Goal: Transaction & Acquisition: Book appointment/travel/reservation

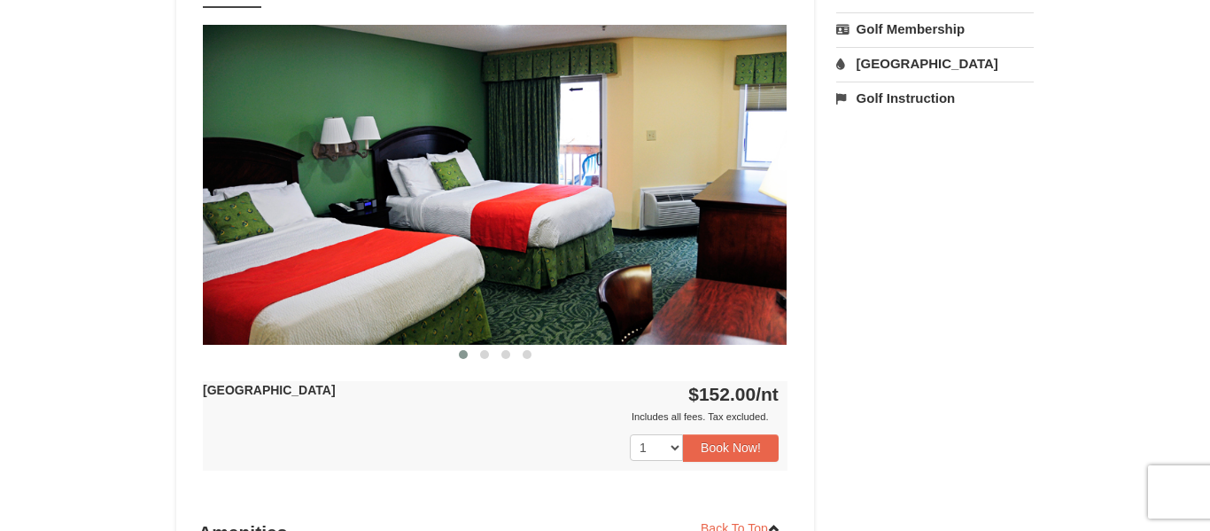
scroll to position [707, 0]
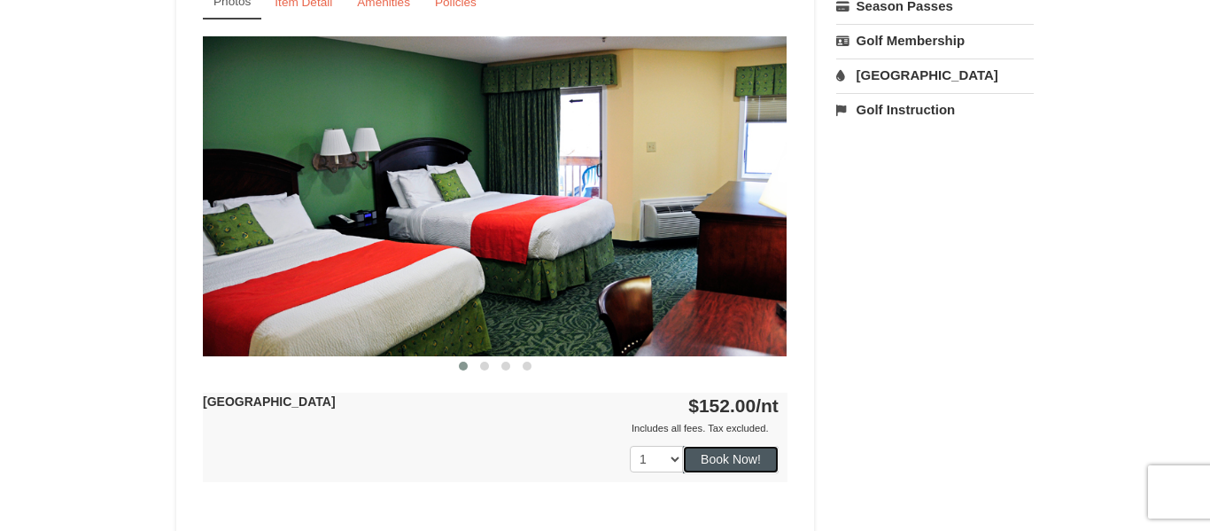
click at [717, 467] on button "Book Now!" at bounding box center [731, 459] width 96 height 27
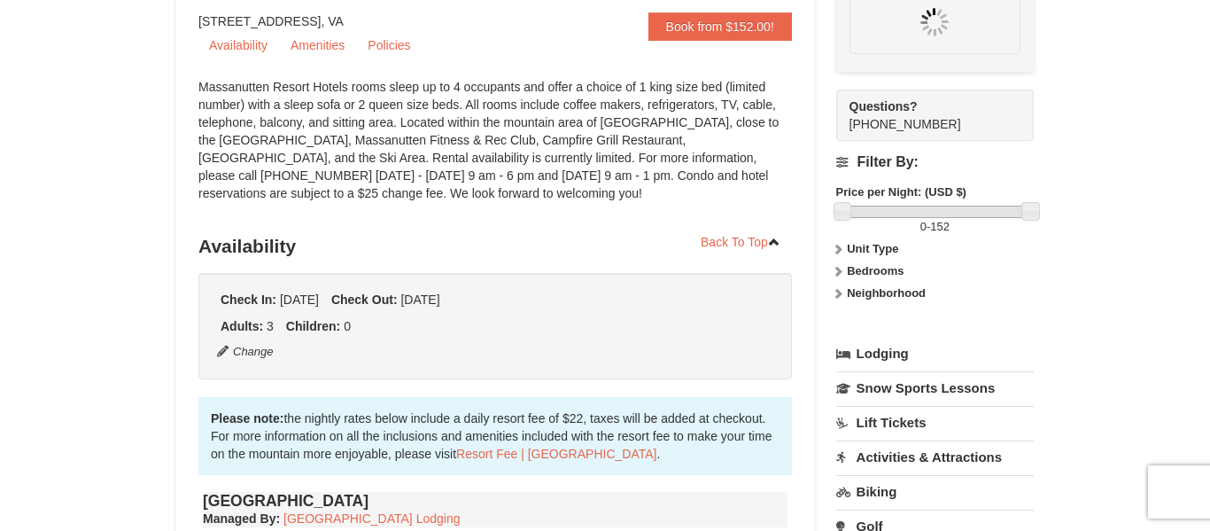
scroll to position [155, 0]
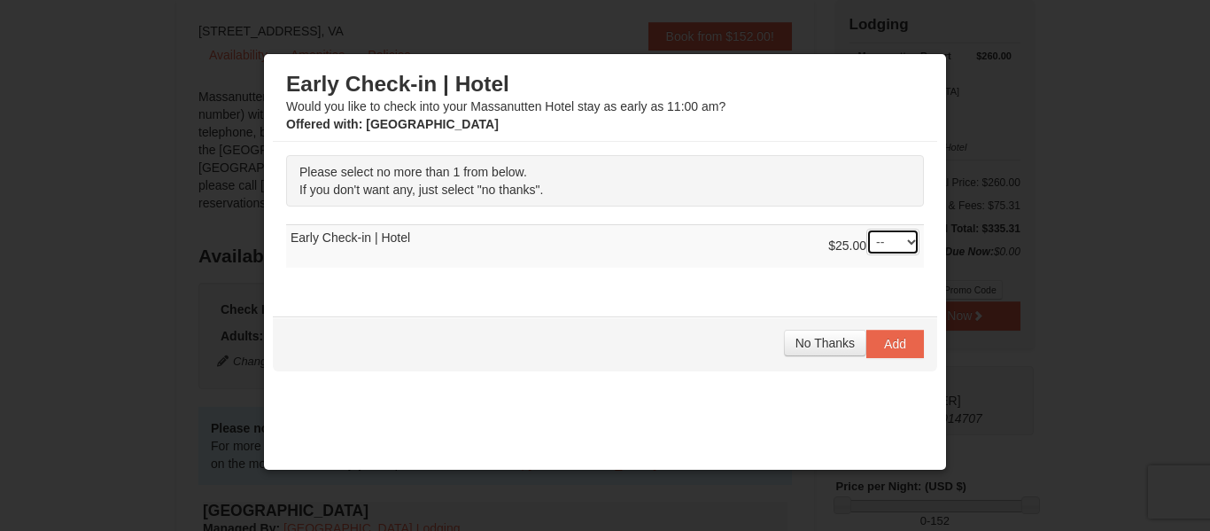
click at [912, 244] on select "-- 01" at bounding box center [893, 242] width 53 height 27
select select "1"
click at [867, 229] on select "-- 01" at bounding box center [893, 242] width 53 height 27
click at [895, 347] on span "Add" at bounding box center [895, 344] width 22 height 14
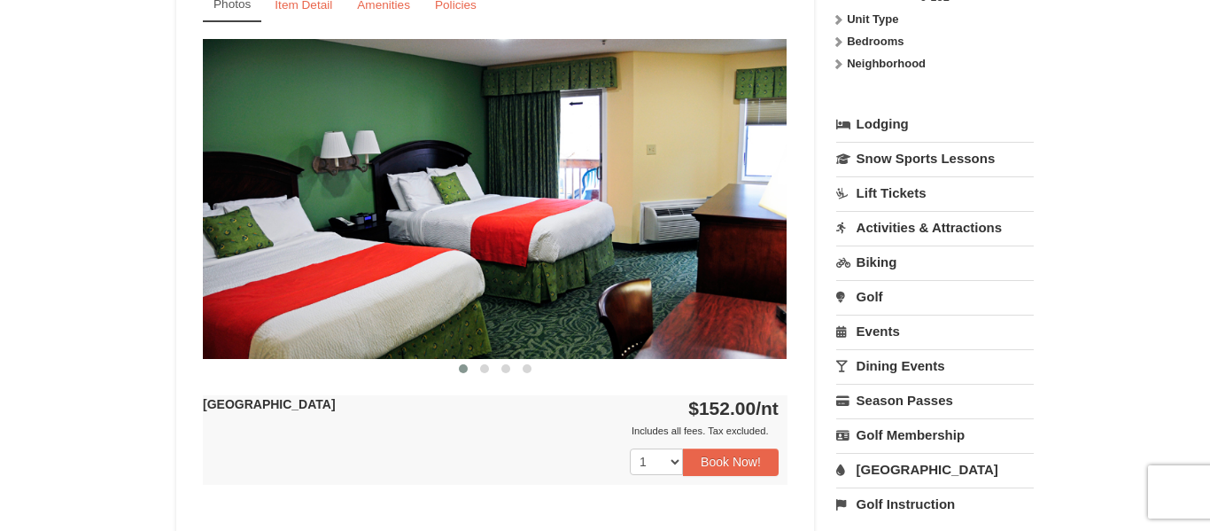
scroll to position [720, 0]
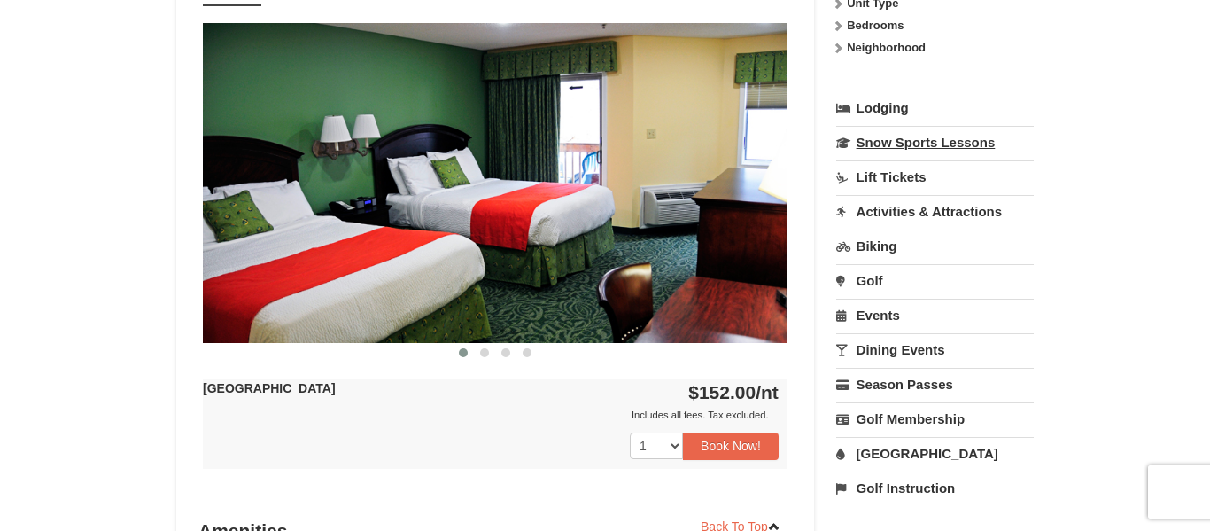
click at [925, 142] on link "Snow Sports Lessons" at bounding box center [935, 142] width 198 height 33
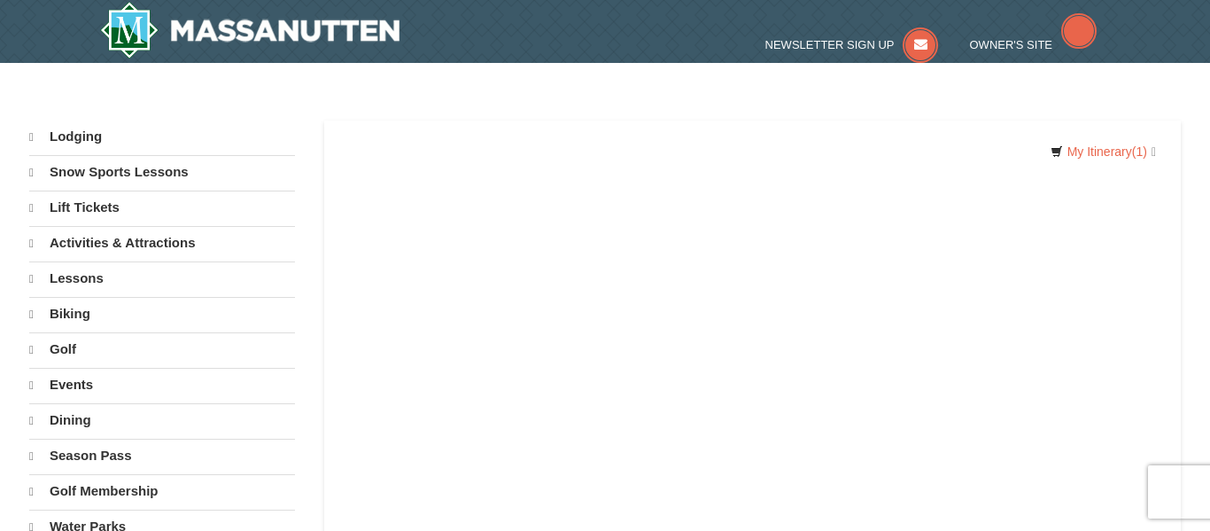
select select "9"
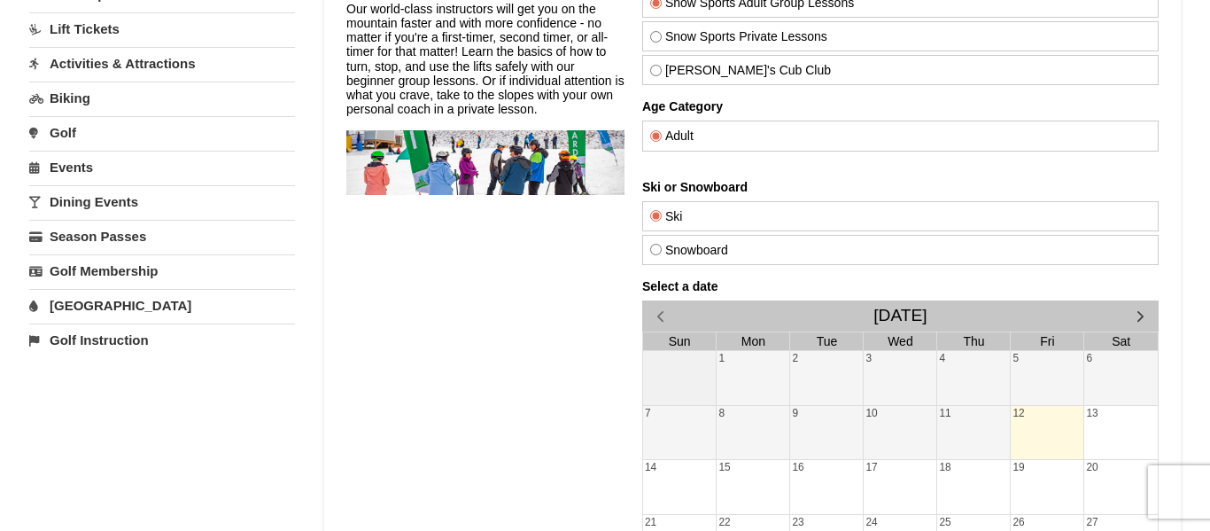
scroll to position [173, 0]
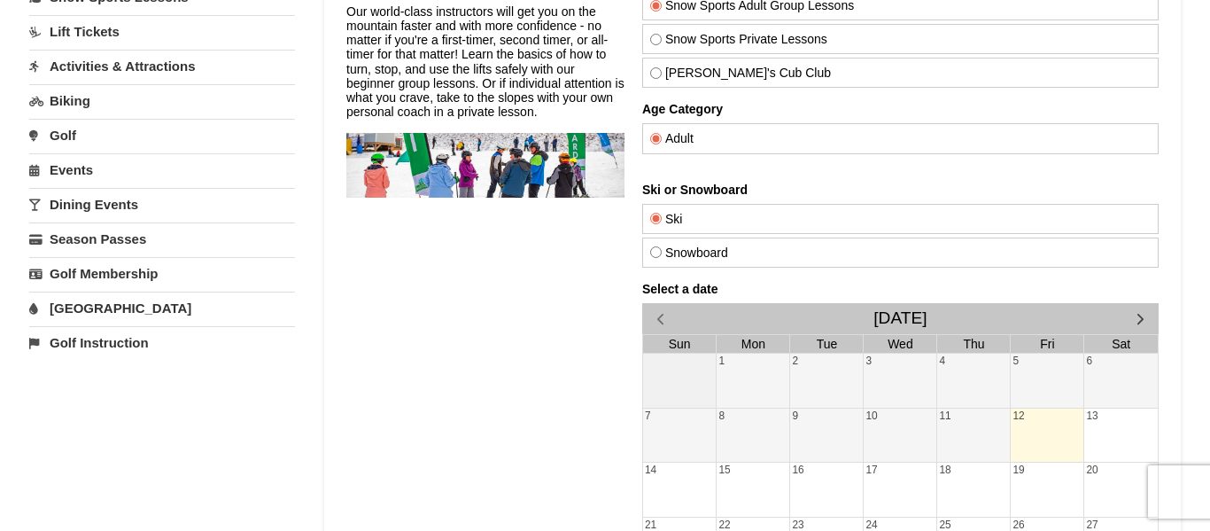
click at [654, 254] on input "Snowboard" at bounding box center [656, 252] width 12 height 12
radio input "true"
click at [1132, 319] on span "button" at bounding box center [1140, 318] width 19 height 19
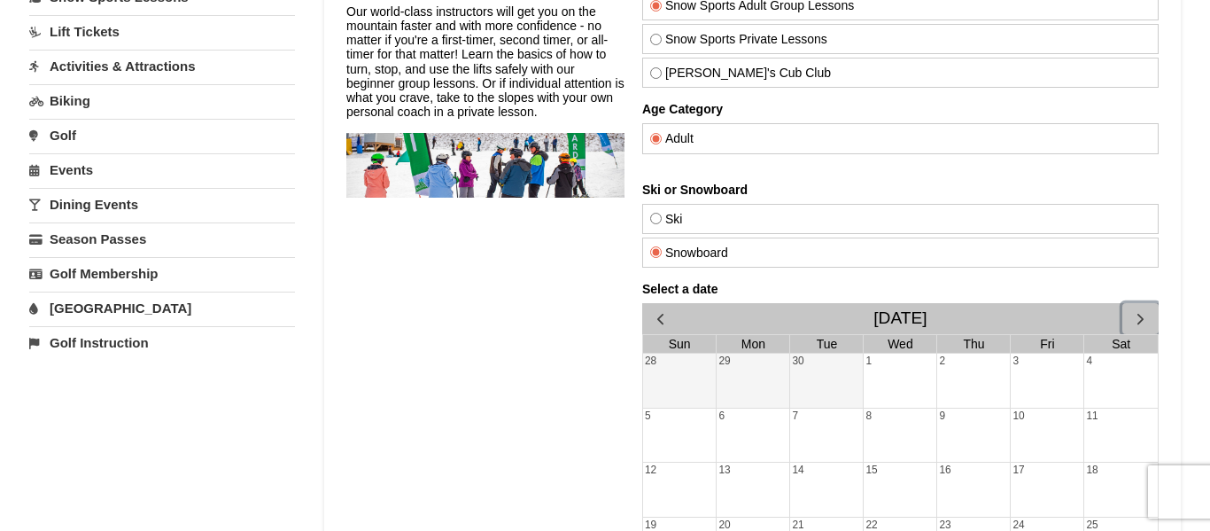
click at [1132, 319] on span "button" at bounding box center [1140, 318] width 19 height 19
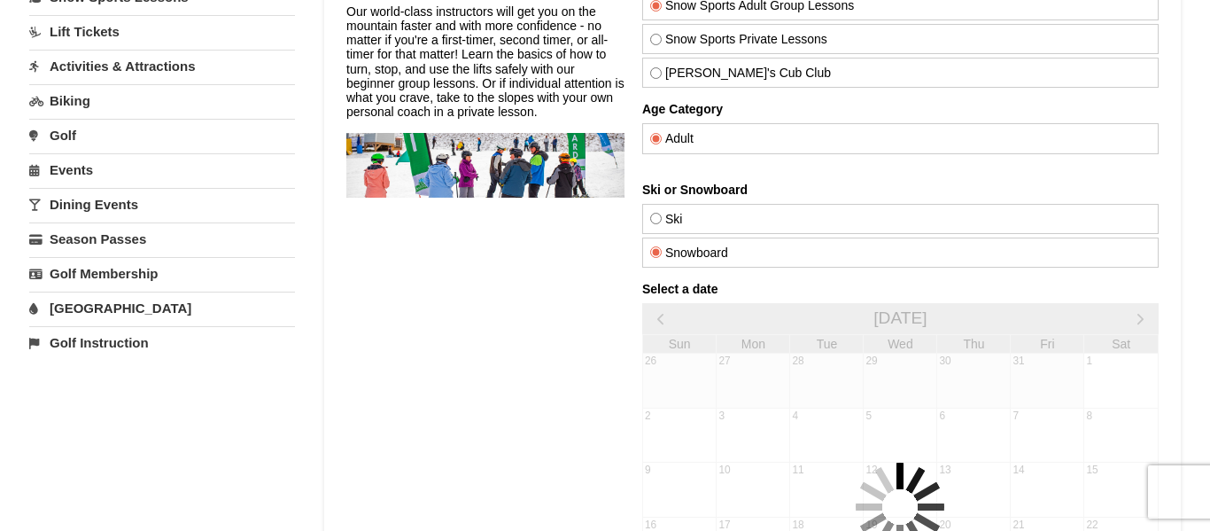
click at [1132, 319] on div "Select a date November 2025 Sun Mon Tue Wed Thu Fri Sat 26 27 28 29 30 31 1 2 3…" at bounding box center [900, 506] width 517 height 449
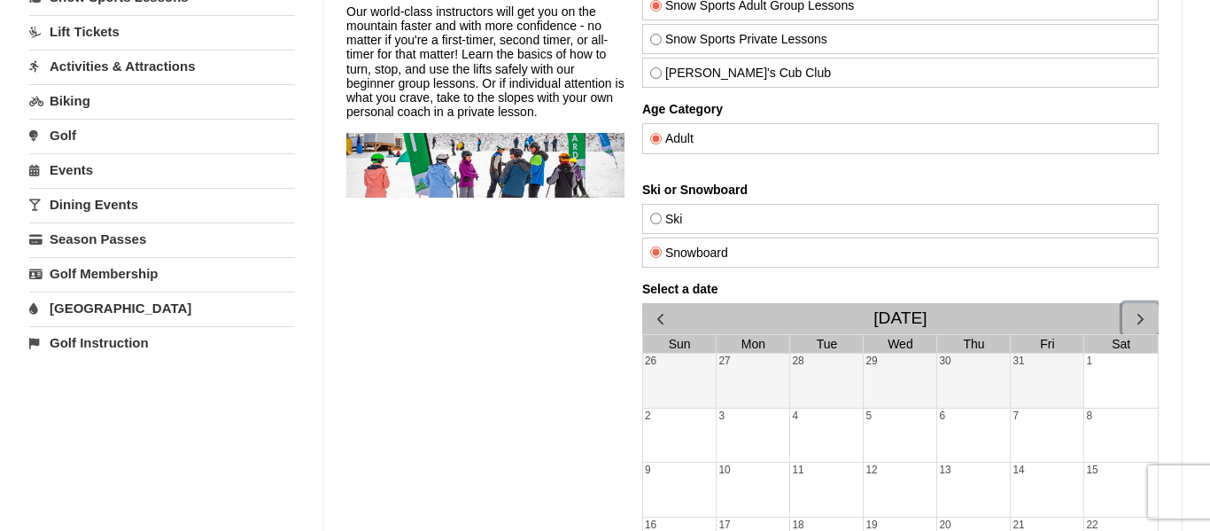
click at [1132, 319] on span "button" at bounding box center [1140, 318] width 19 height 19
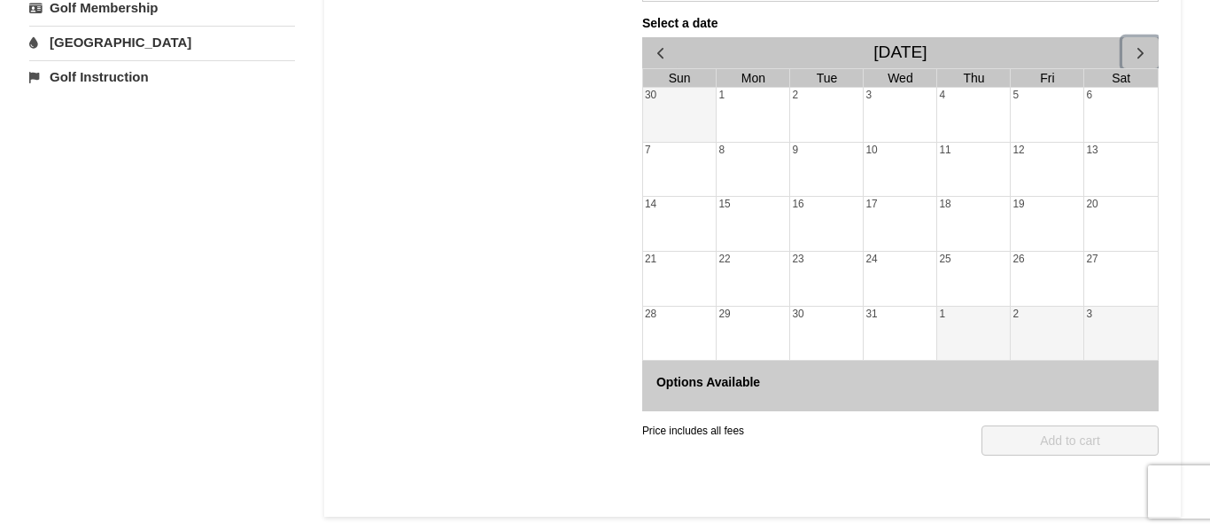
scroll to position [435, 0]
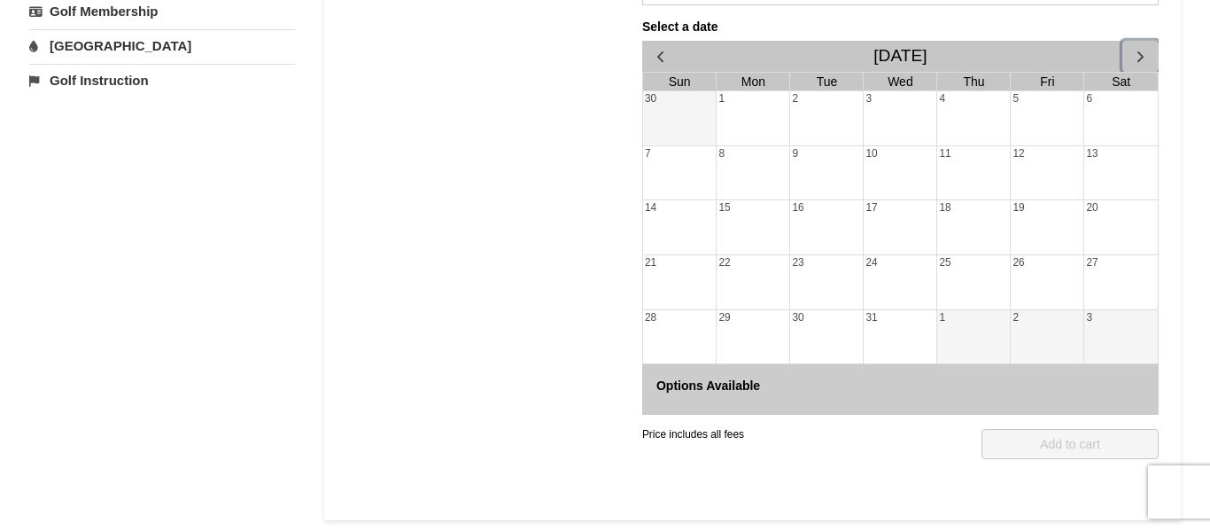
click at [1103, 234] on div "20" at bounding box center [1122, 227] width 74 height 54
click at [673, 249] on div "14" at bounding box center [680, 227] width 74 height 54
click at [777, 312] on div "29" at bounding box center [753, 337] width 73 height 54
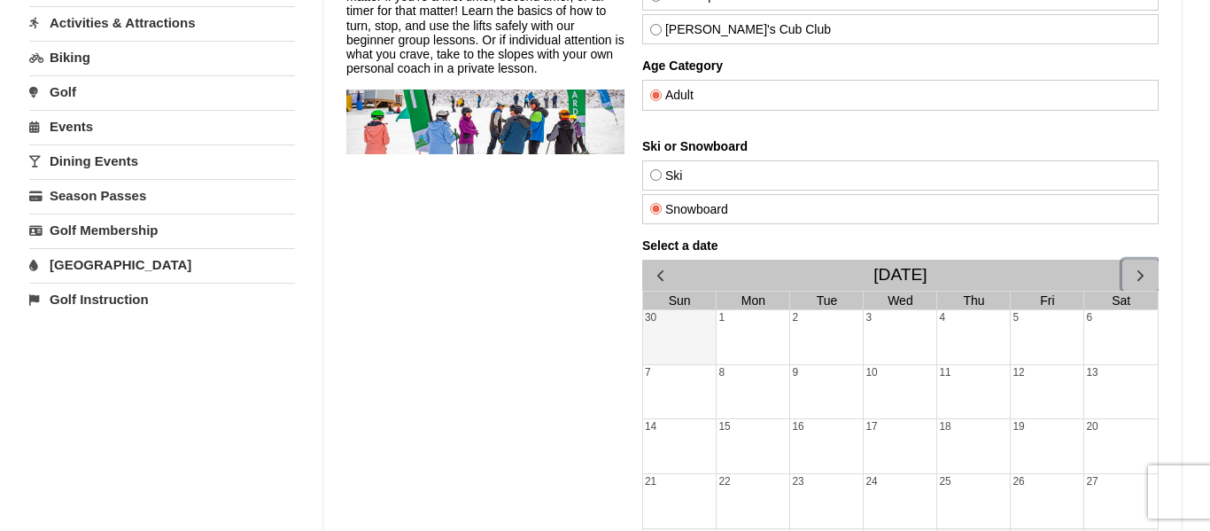
scroll to position [0, 0]
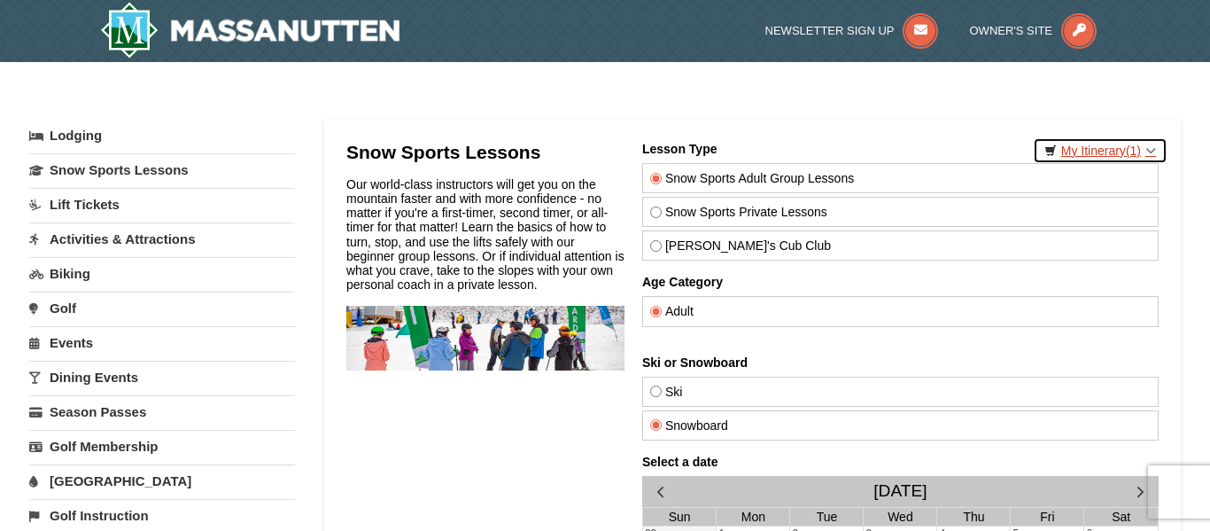
click at [1125, 139] on link "My Itinerary (1)" at bounding box center [1100, 150] width 135 height 27
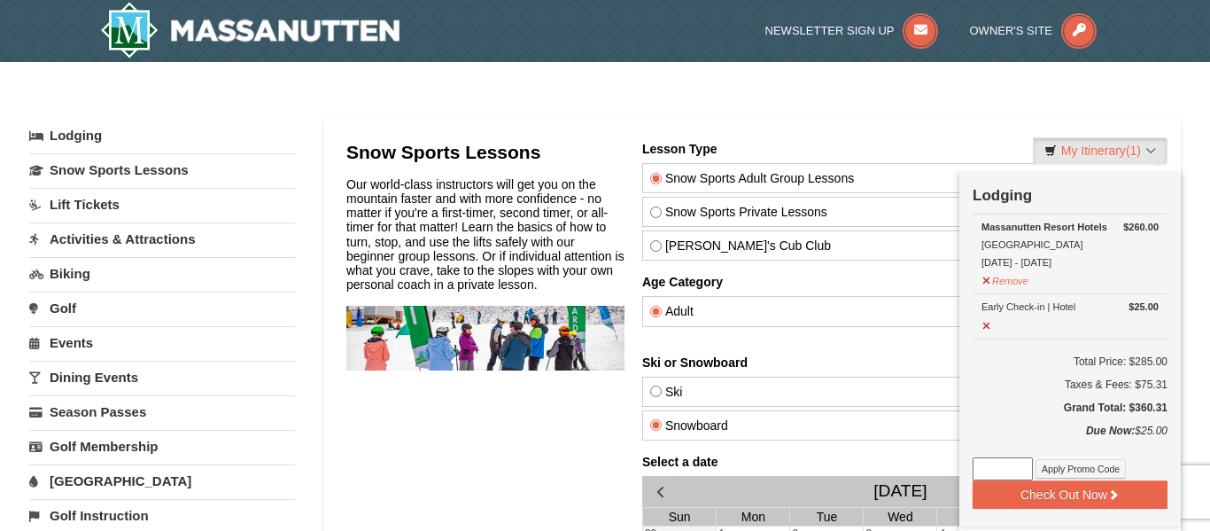
click at [1012, 131] on div at bounding box center [752, 538] width 857 height 836
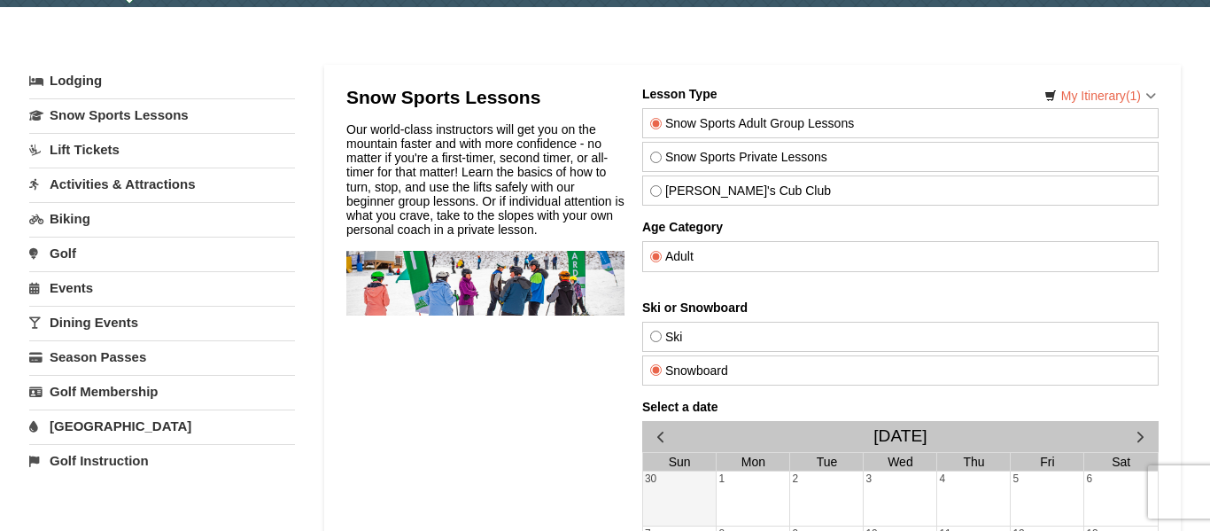
scroll to position [58, 0]
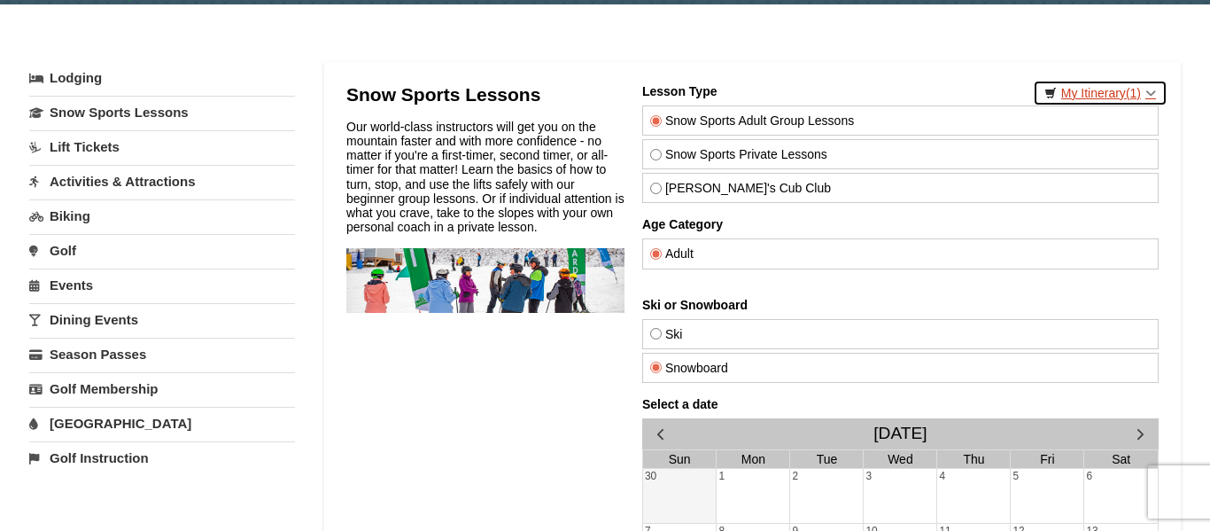
click at [1114, 93] on link "My Itinerary (1)" at bounding box center [1100, 93] width 135 height 27
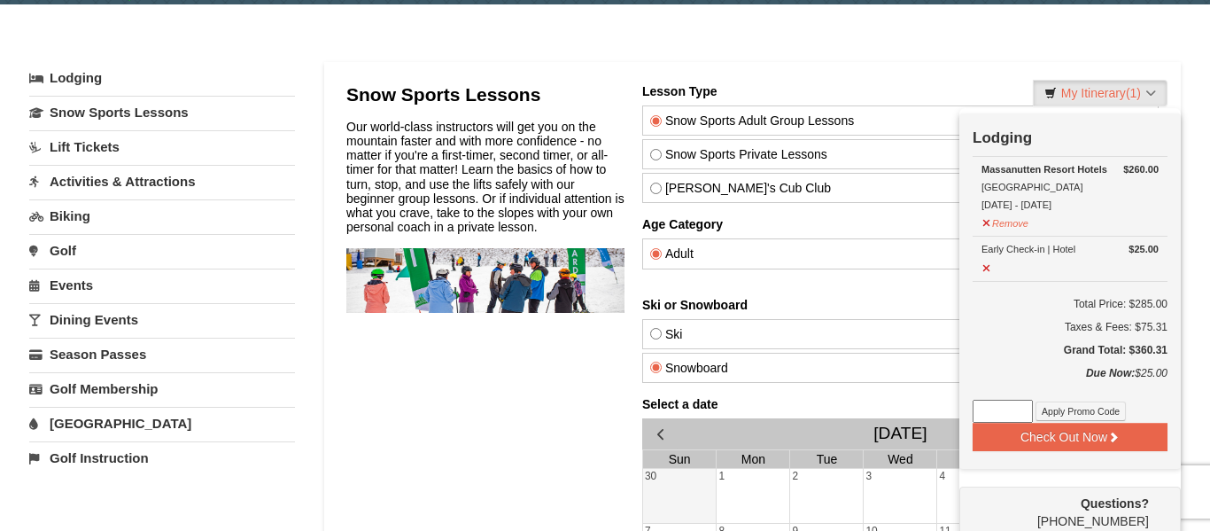
click at [110, 185] on link "Activities & Attractions" at bounding box center [162, 181] width 266 height 33
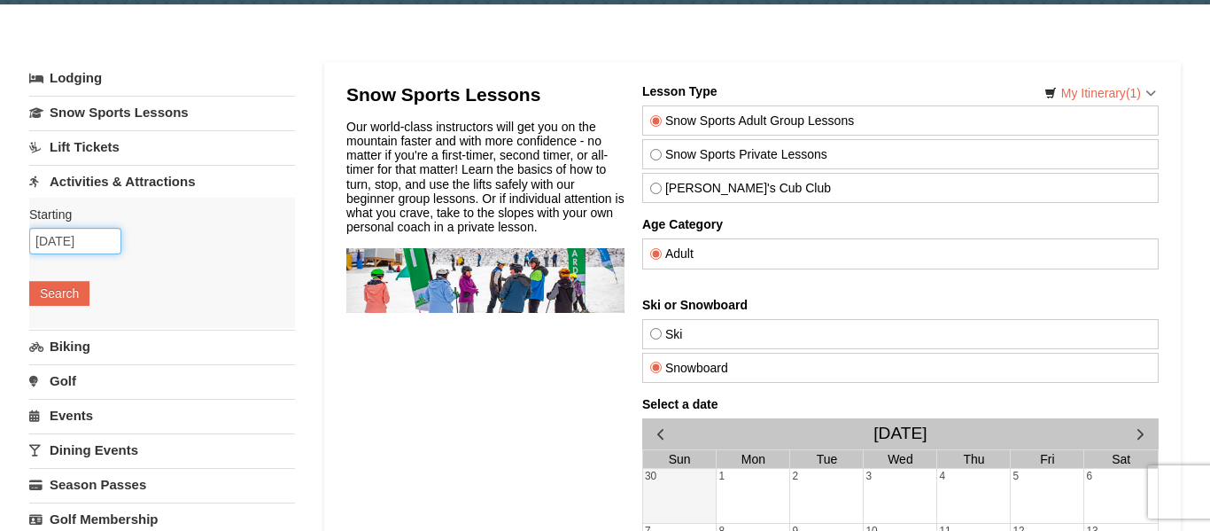
click at [82, 229] on input "09/12/2025" at bounding box center [75, 241] width 92 height 27
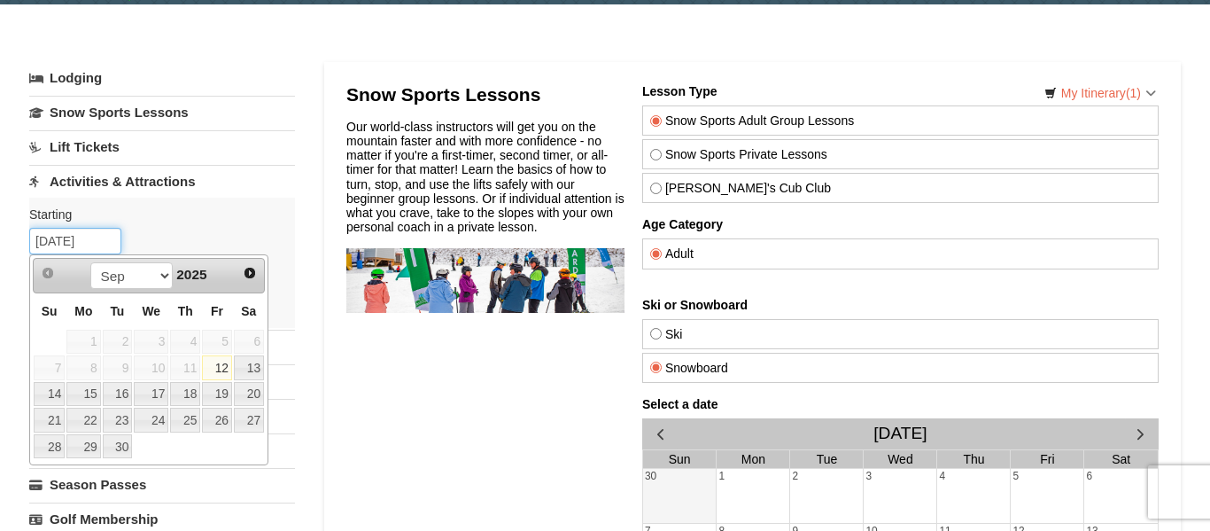
click at [47, 244] on input "09/12/2025" at bounding box center [75, 241] width 92 height 27
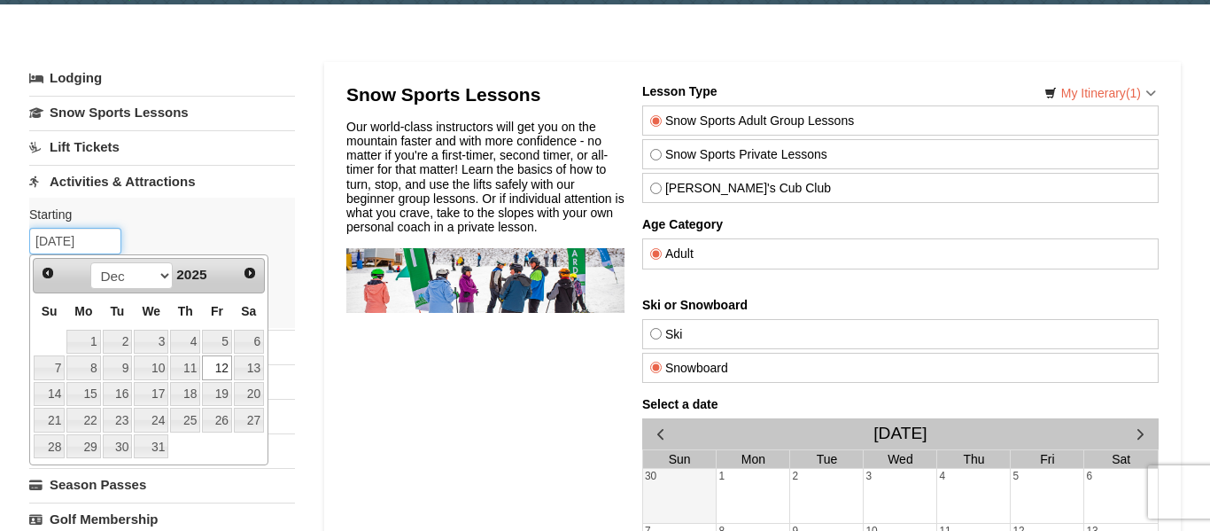
click at [66, 240] on input "12/12/2025" at bounding box center [75, 241] width 92 height 27
type input "[DATE]"
click at [45, 417] on link "21" at bounding box center [49, 420] width 31 height 25
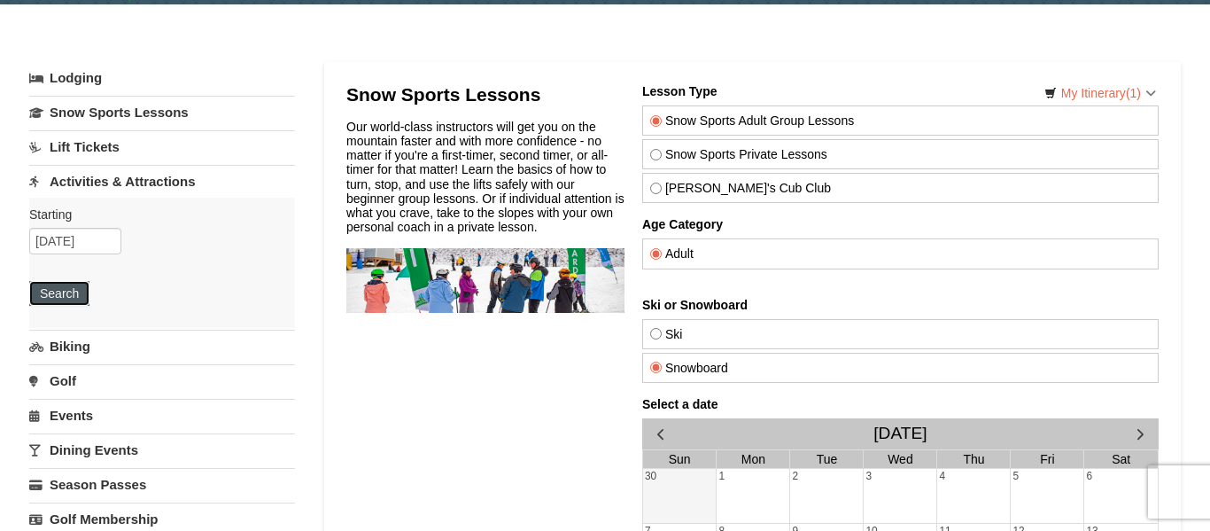
click at [79, 297] on button "Search" at bounding box center [59, 293] width 60 height 25
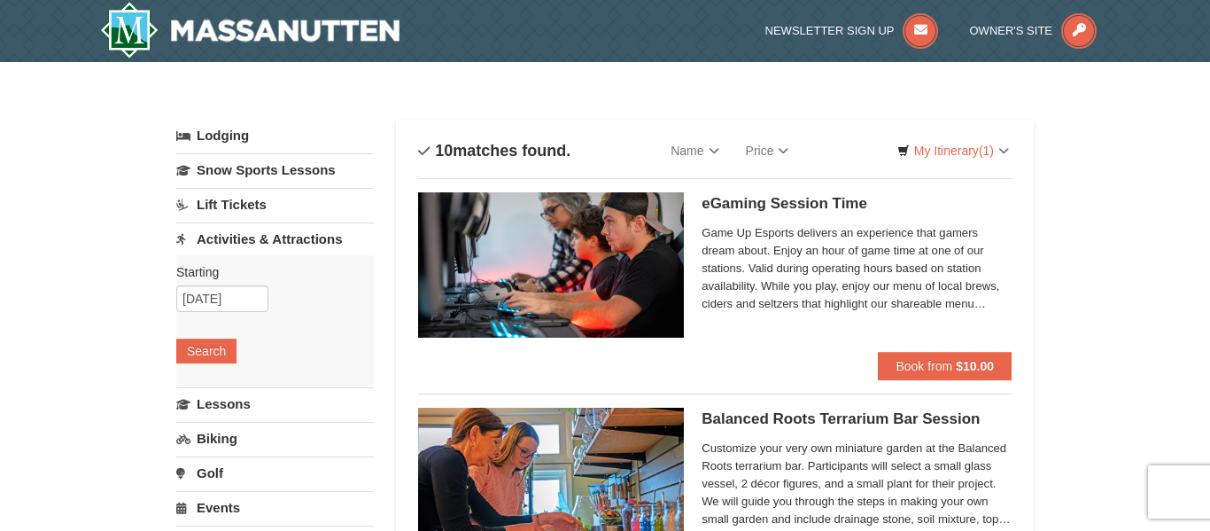
select select "9"
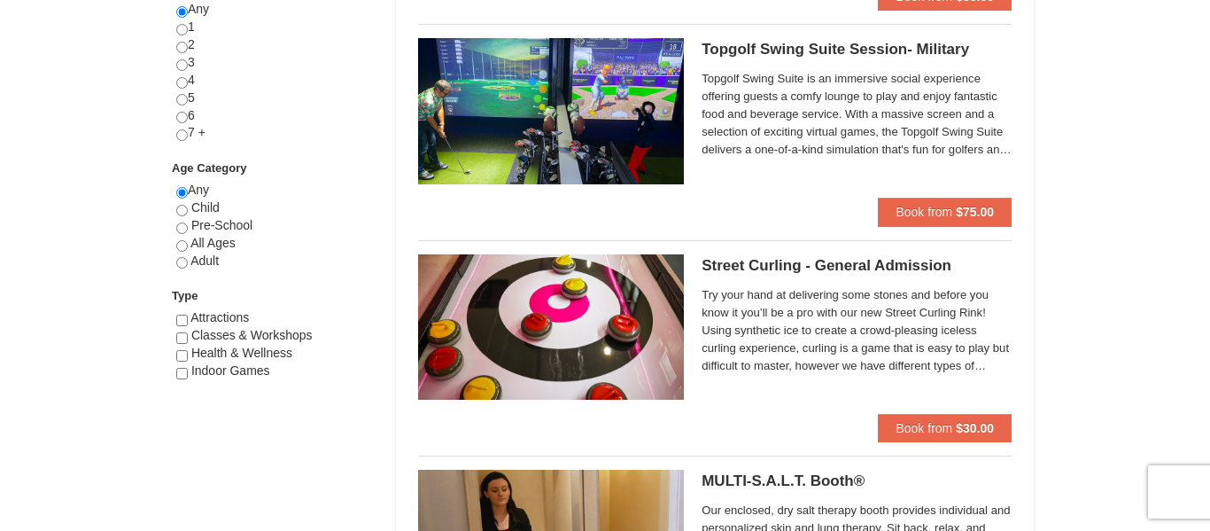
scroll to position [799, 0]
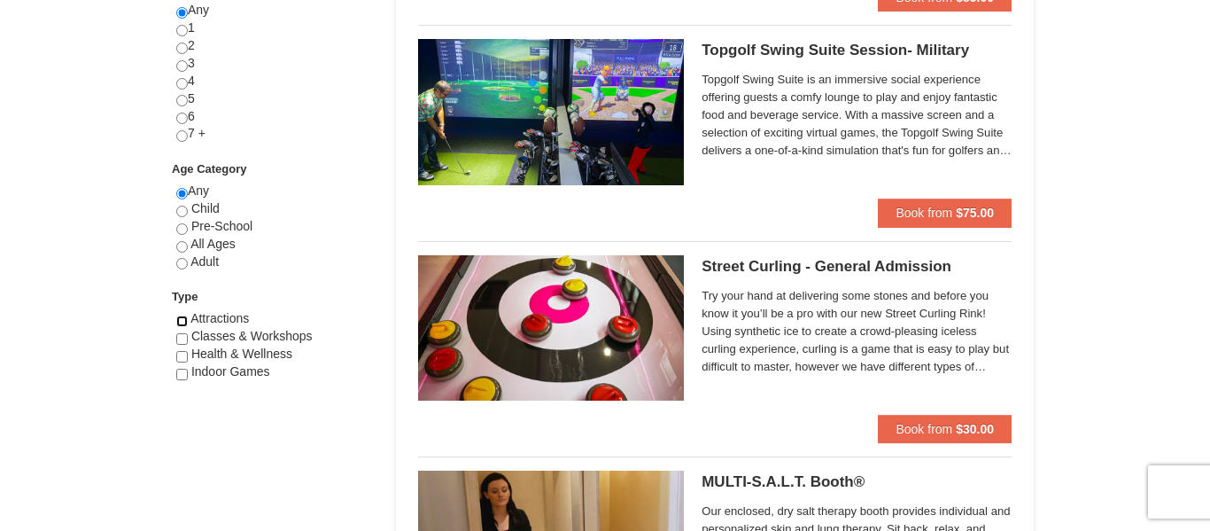
click at [183, 321] on input "checkbox" at bounding box center [182, 321] width 12 height 12
checkbox input "true"
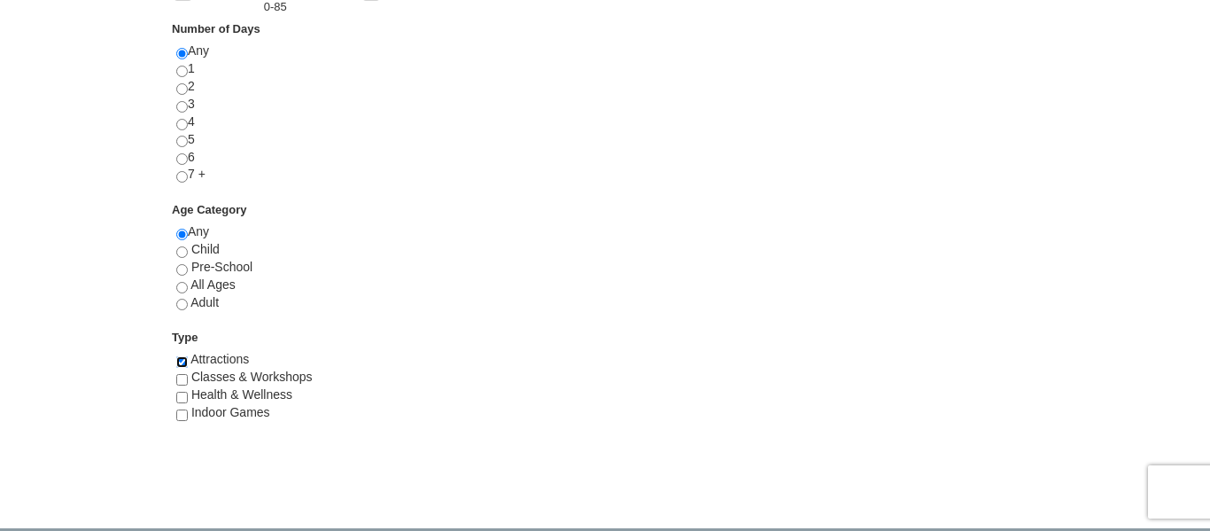
scroll to position [760, 0]
click at [179, 391] on input "checkbox" at bounding box center [182, 396] width 12 height 12
checkbox input "true"
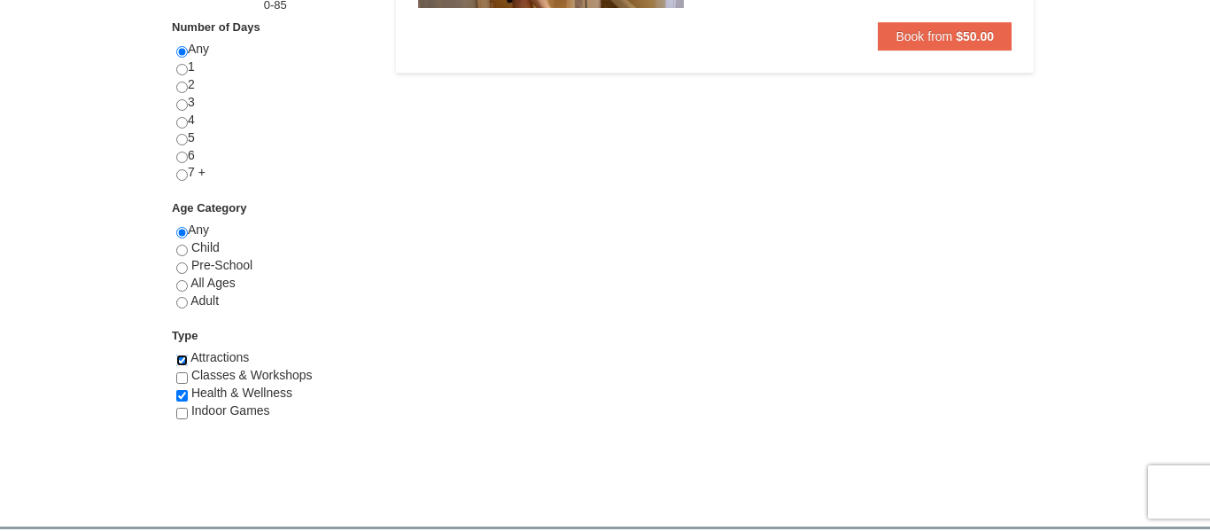
click at [180, 362] on input "checkbox" at bounding box center [182, 360] width 12 height 12
checkbox input "false"
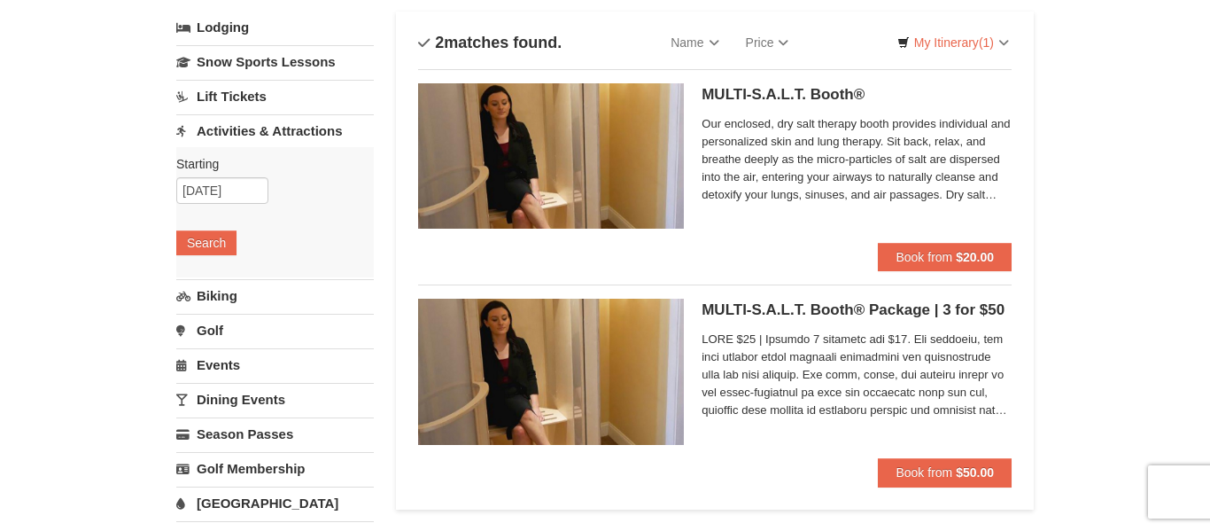
scroll to position [114, 0]
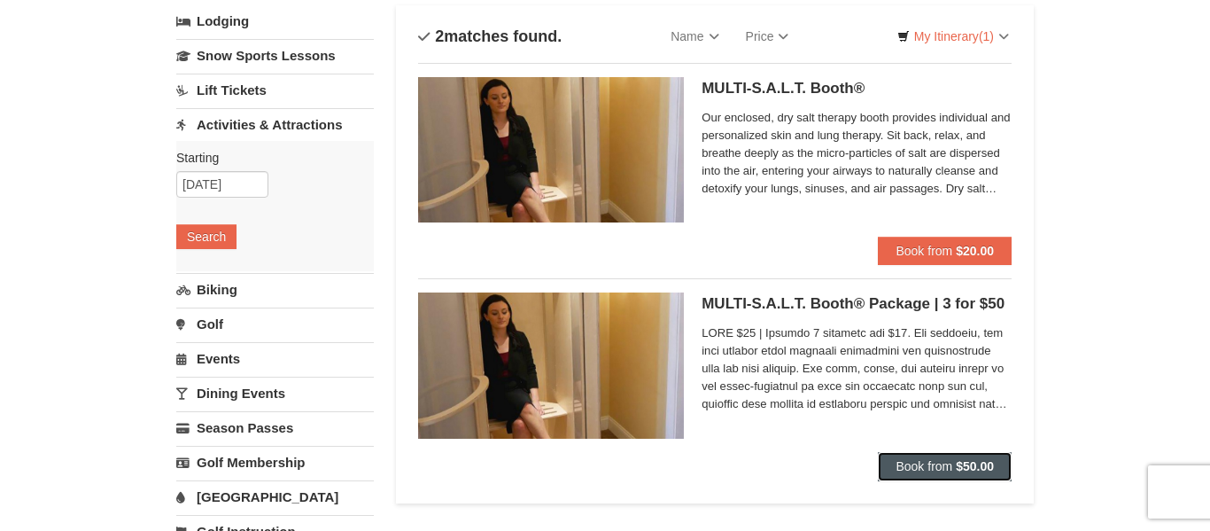
click at [905, 461] on span "Book from" at bounding box center [924, 466] width 57 height 14
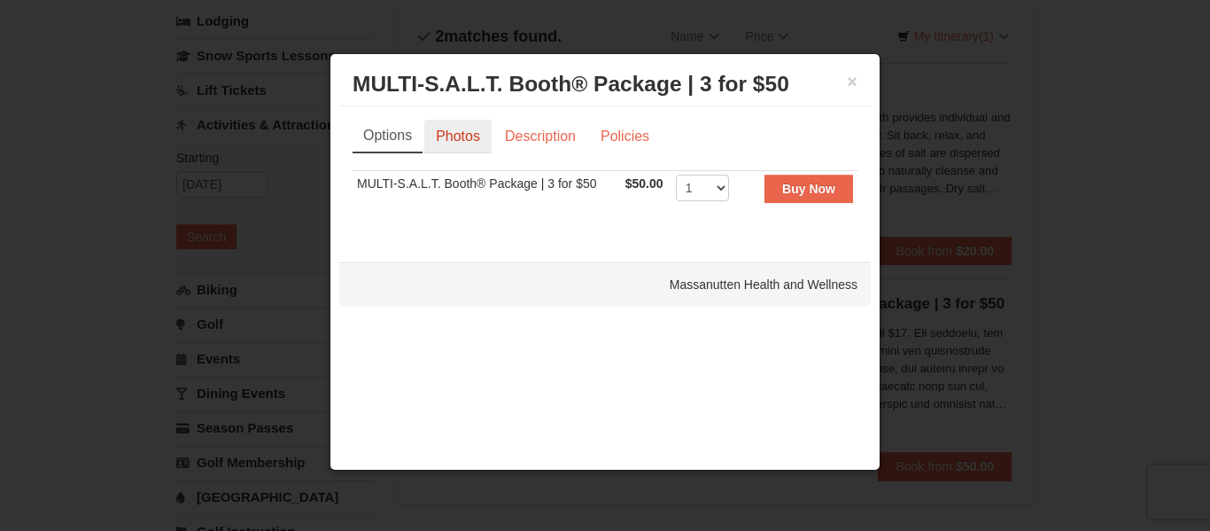
click at [441, 136] on link "Photos" at bounding box center [457, 137] width 67 height 34
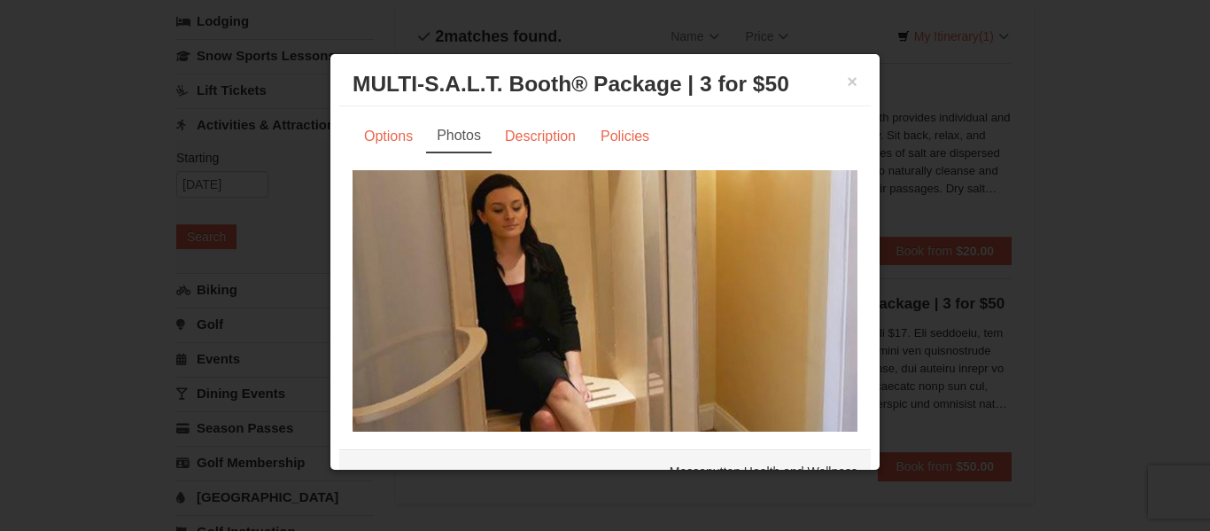
click at [514, 159] on div "Options Photos Description Policies Sorry, no matches found. Please remove some…" at bounding box center [605, 292] width 505 height 345
click at [530, 149] on link "Description" at bounding box center [541, 137] width 94 height 34
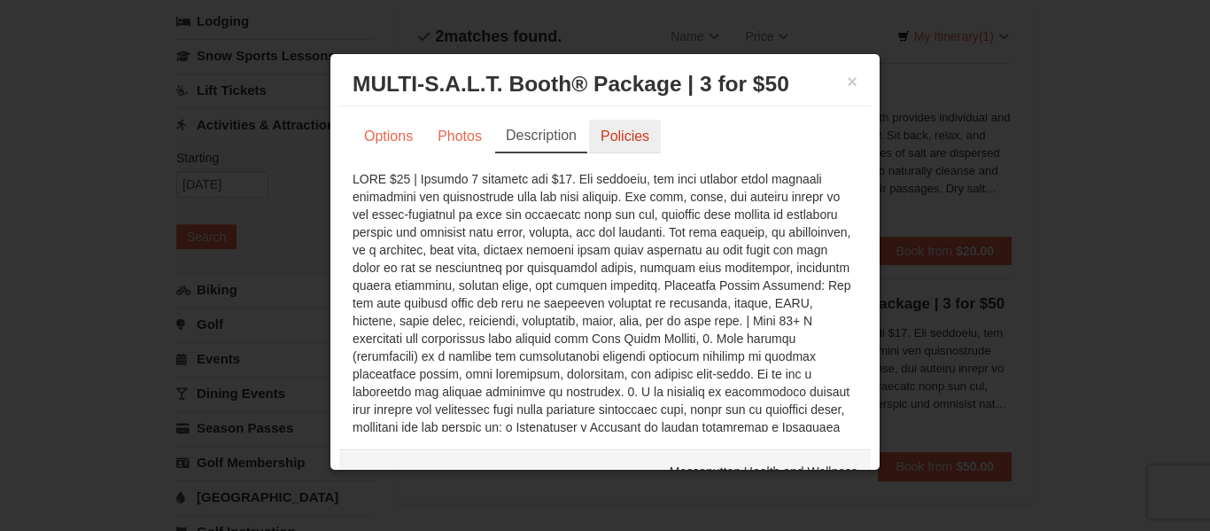
click at [637, 128] on link "Policies" at bounding box center [625, 137] width 72 height 34
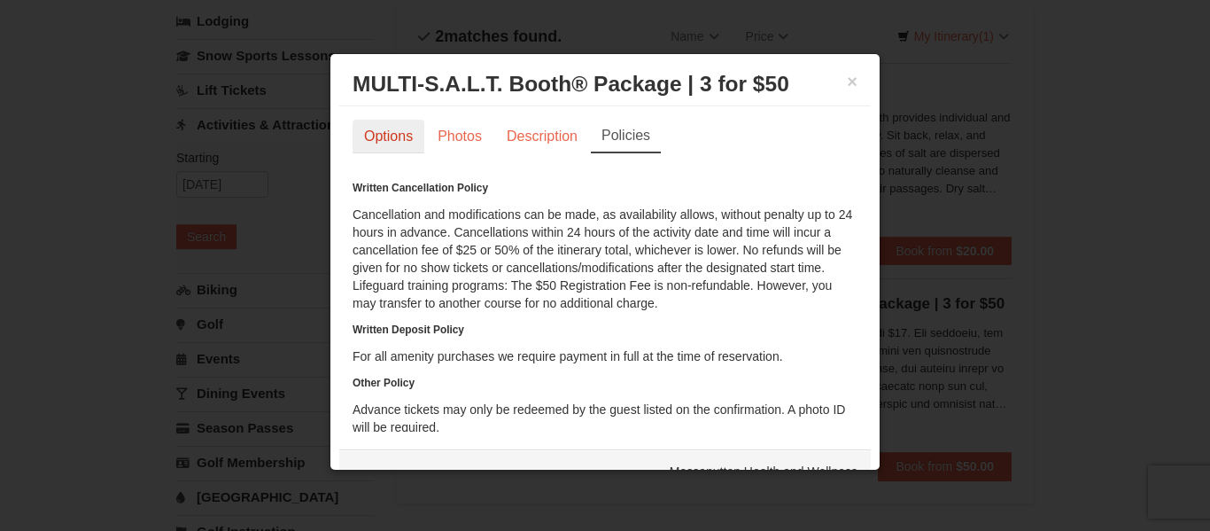
click at [396, 147] on link "Options" at bounding box center [389, 137] width 72 height 34
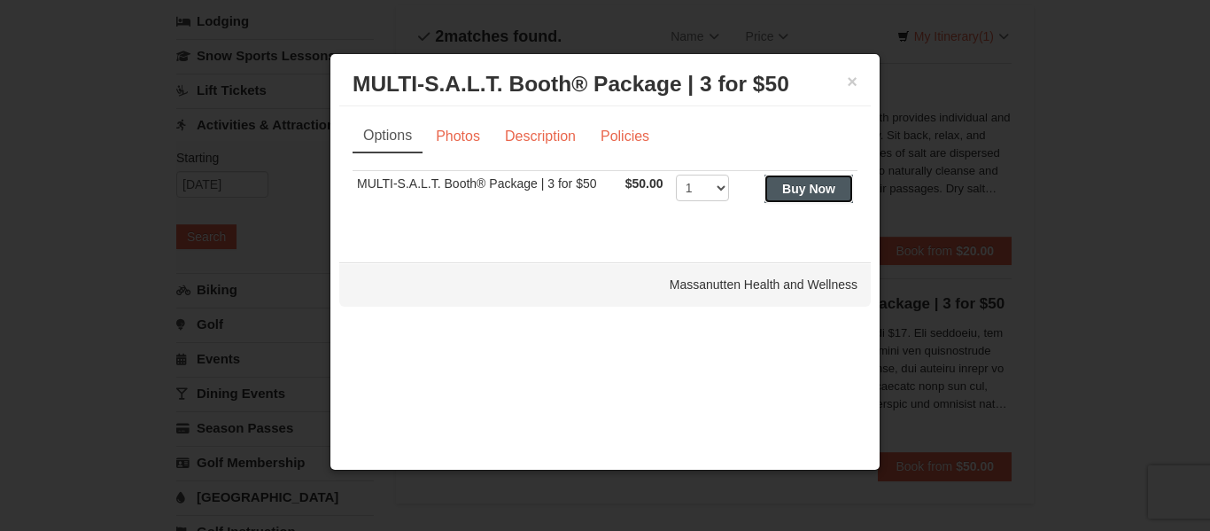
click at [810, 184] on strong "Buy Now" at bounding box center [808, 189] width 53 height 14
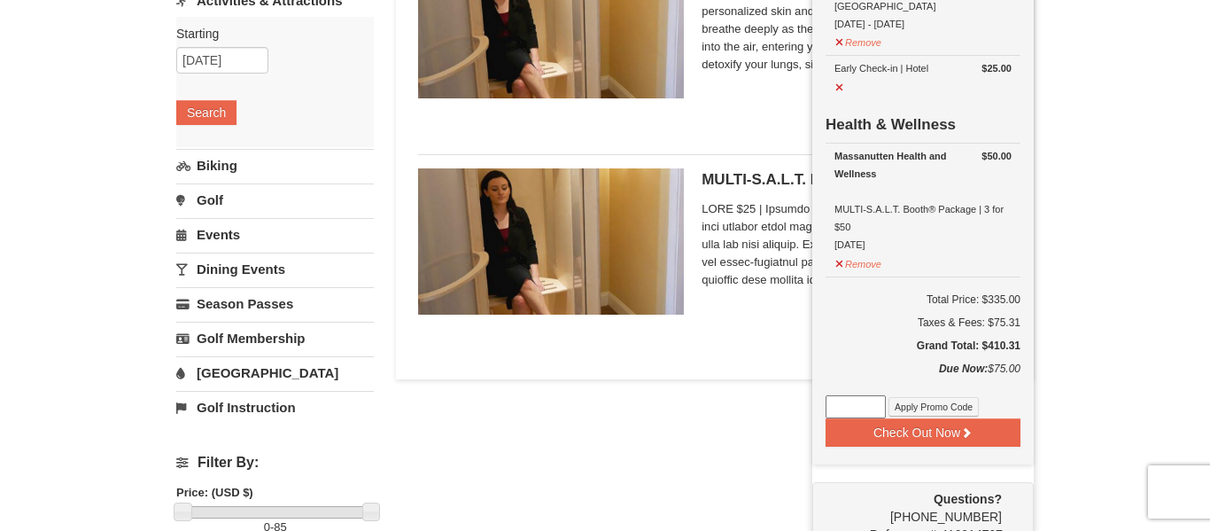
scroll to position [239, 0]
click at [222, 365] on link "[GEOGRAPHIC_DATA]" at bounding box center [275, 371] width 198 height 33
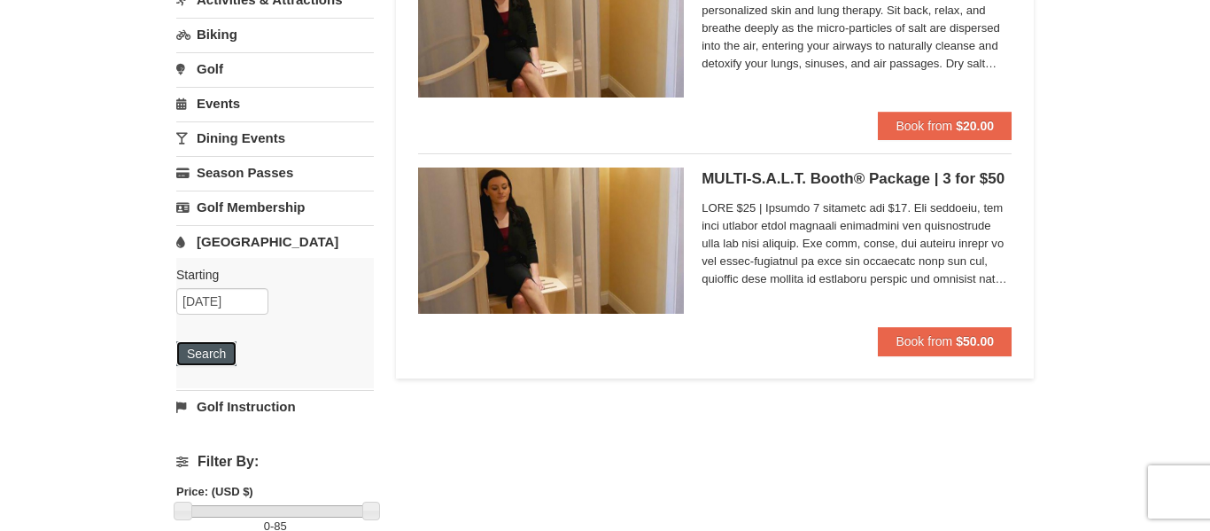
click at [220, 344] on button "Search" at bounding box center [206, 353] width 60 height 25
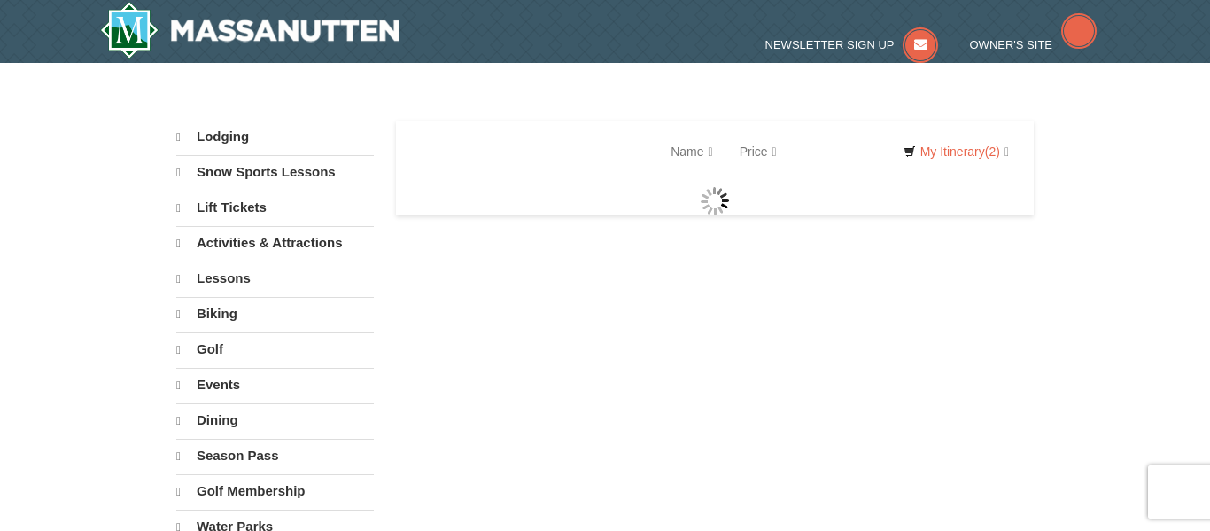
select select "9"
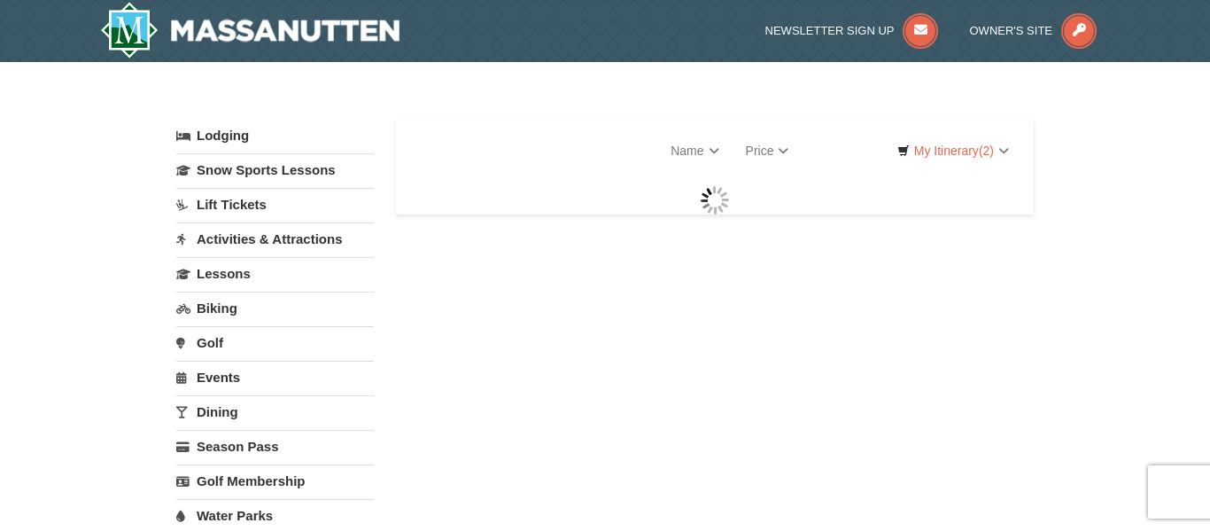
select select "9"
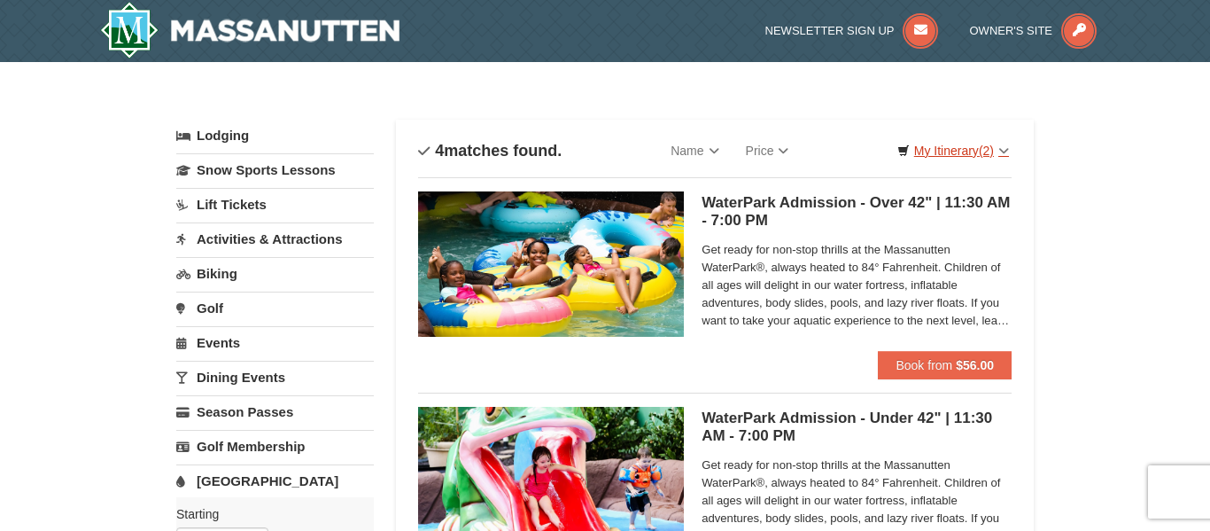
scroll to position [4, 0]
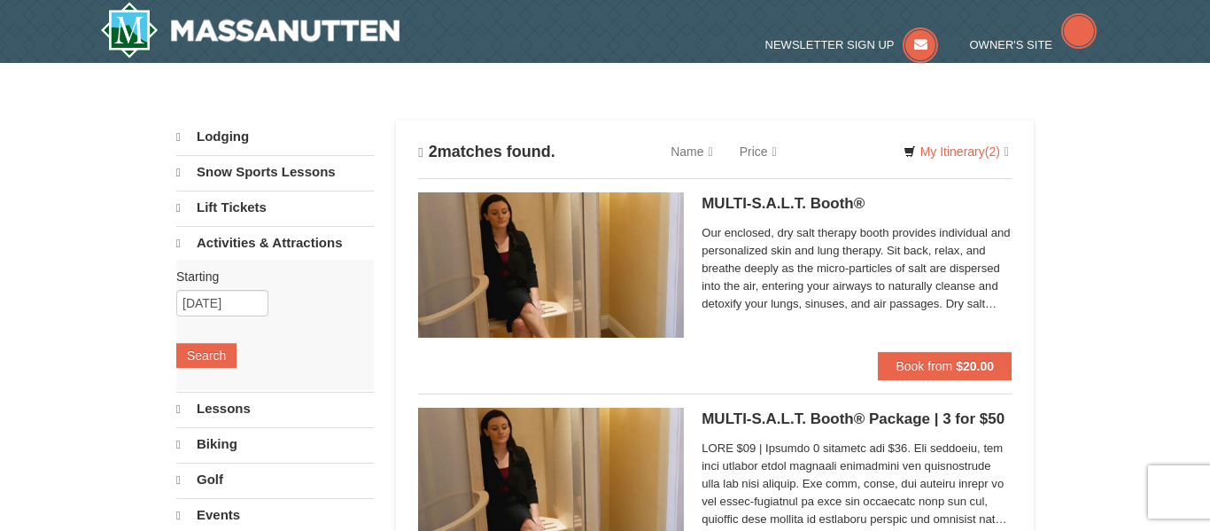
select select "9"
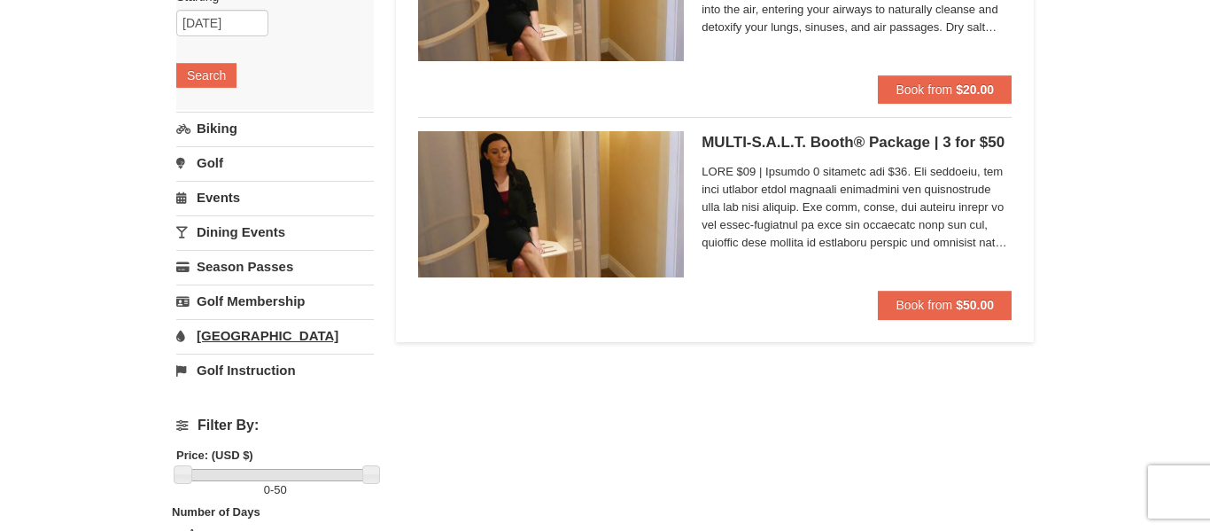
scroll to position [274, 0]
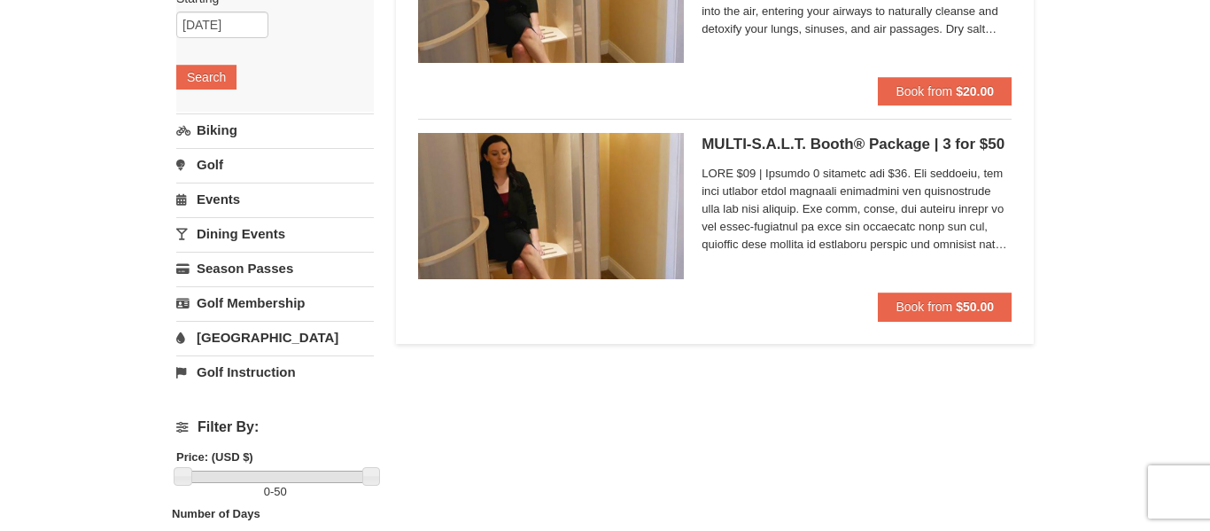
click at [202, 188] on link "Events" at bounding box center [275, 199] width 198 height 33
click at [202, 215] on div "Starting Please format dates MM/DD/YYYY Please format dates MM/DD/YYYY 12/21/20…" at bounding box center [275, 280] width 198 height 130
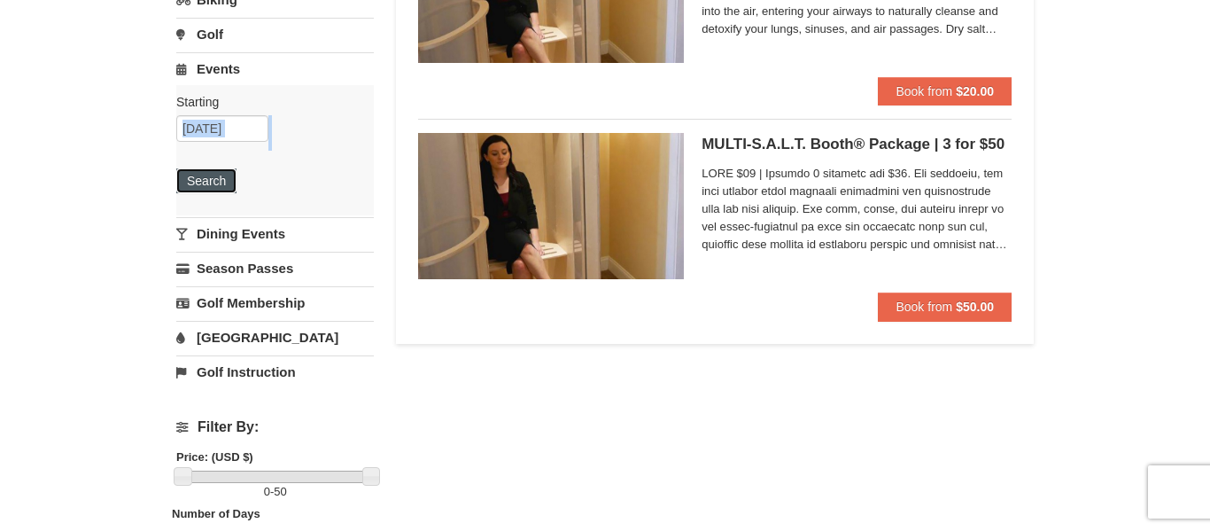
click at [213, 169] on button "Search" at bounding box center [206, 180] width 60 height 25
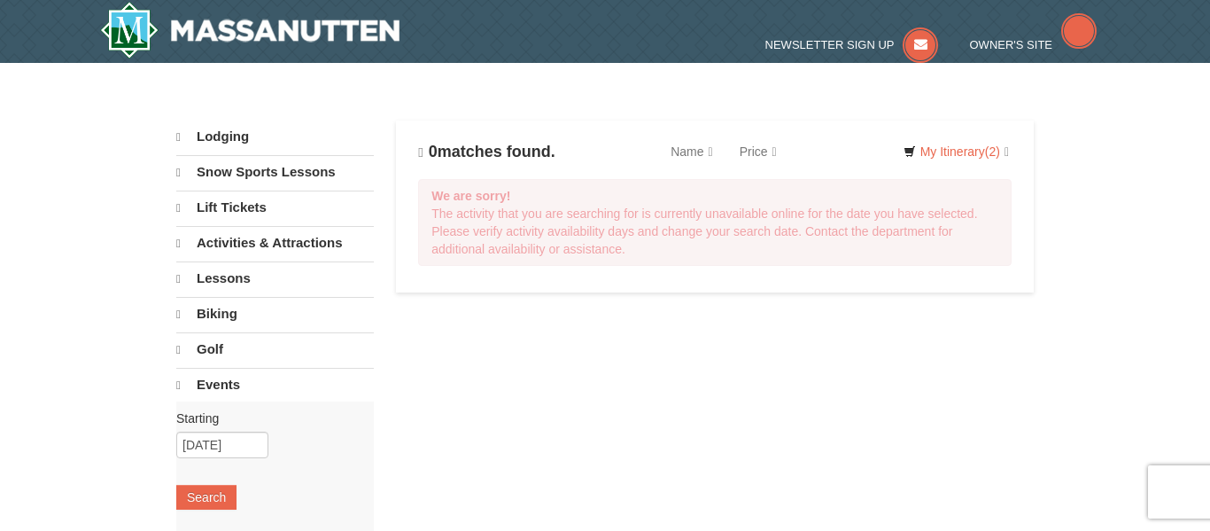
select select "9"
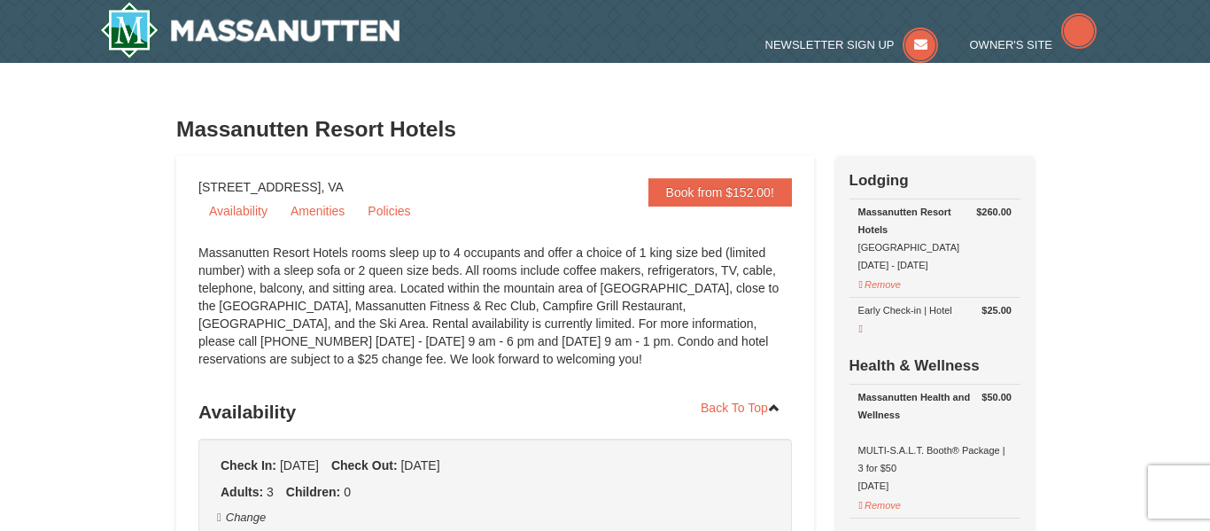
select select "9"
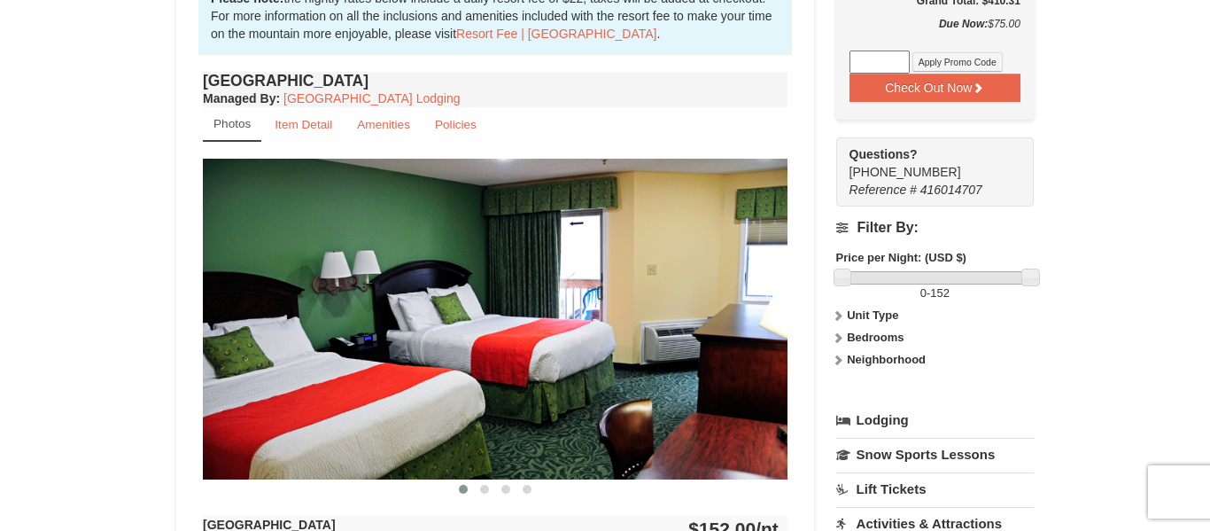
scroll to position [584, 0]
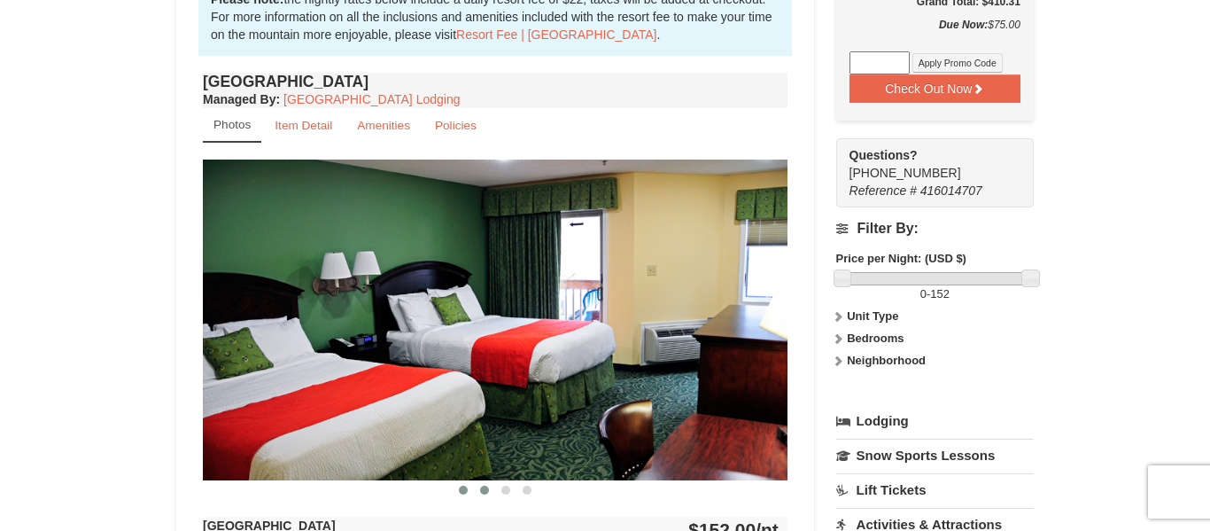
click at [486, 494] on button at bounding box center [484, 490] width 21 height 18
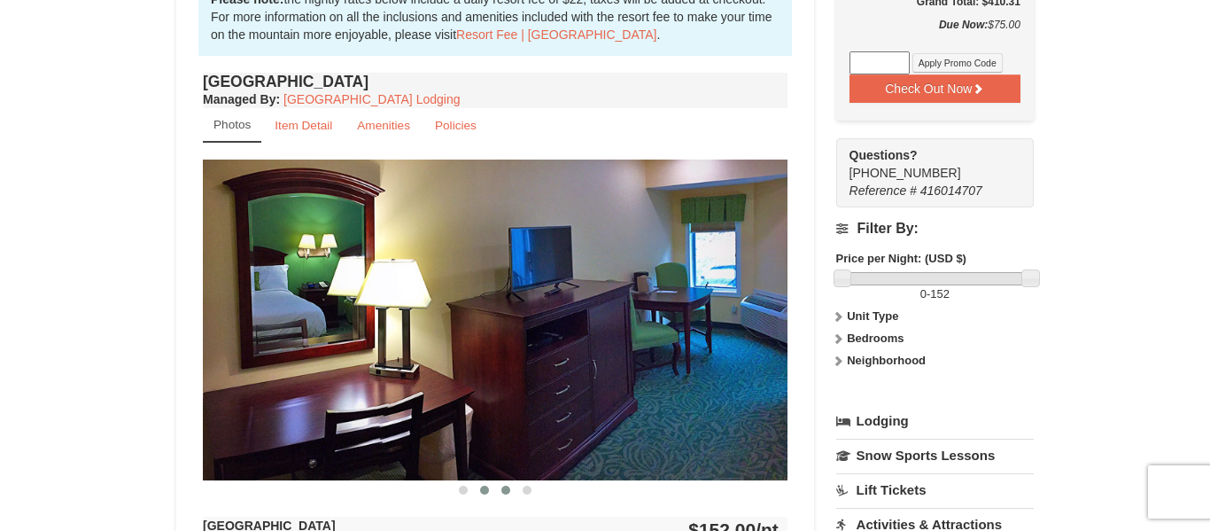
click at [508, 492] on span at bounding box center [506, 490] width 9 height 9
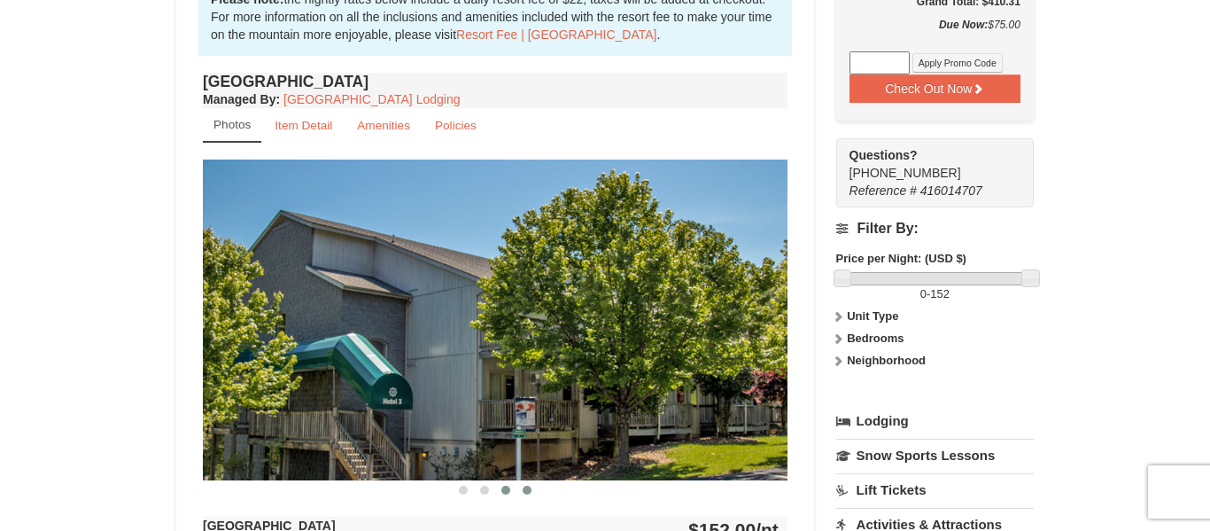
click at [527, 491] on span at bounding box center [527, 490] width 9 height 9
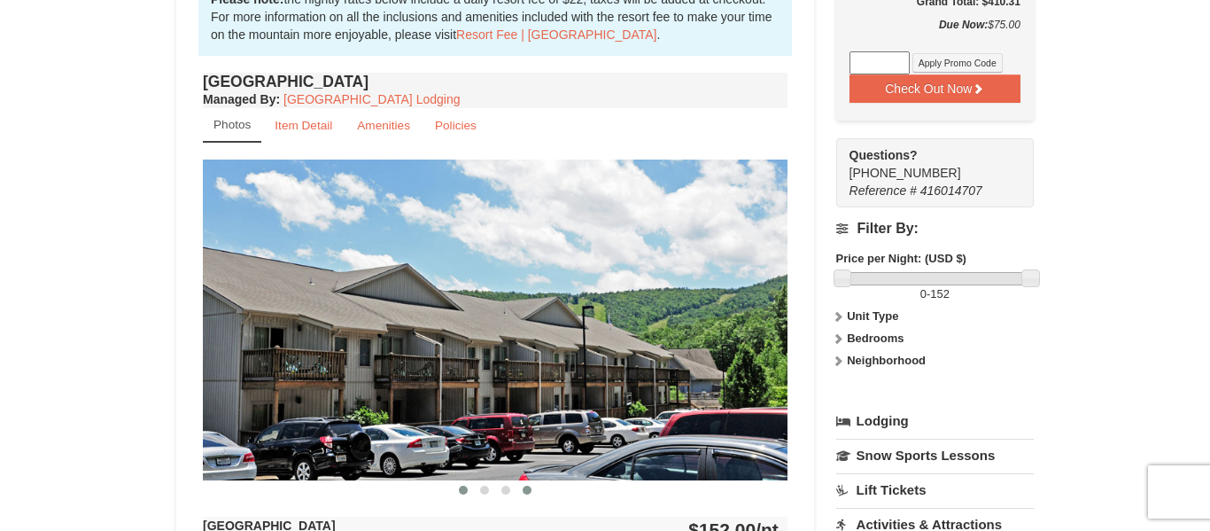
click at [468, 484] on button at bounding box center [463, 490] width 21 height 18
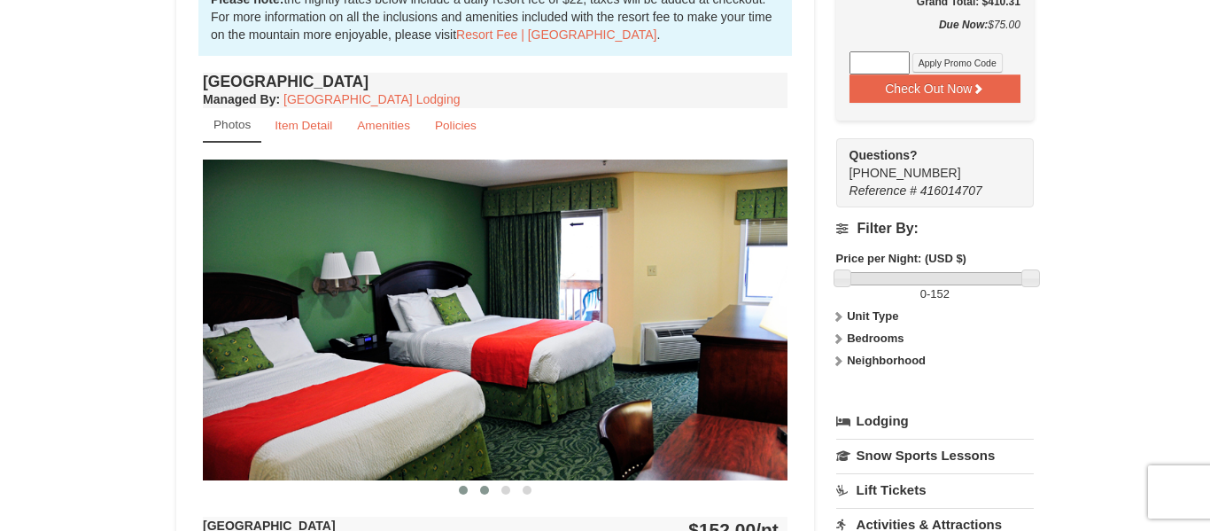
click at [482, 491] on span at bounding box center [484, 490] width 9 height 9
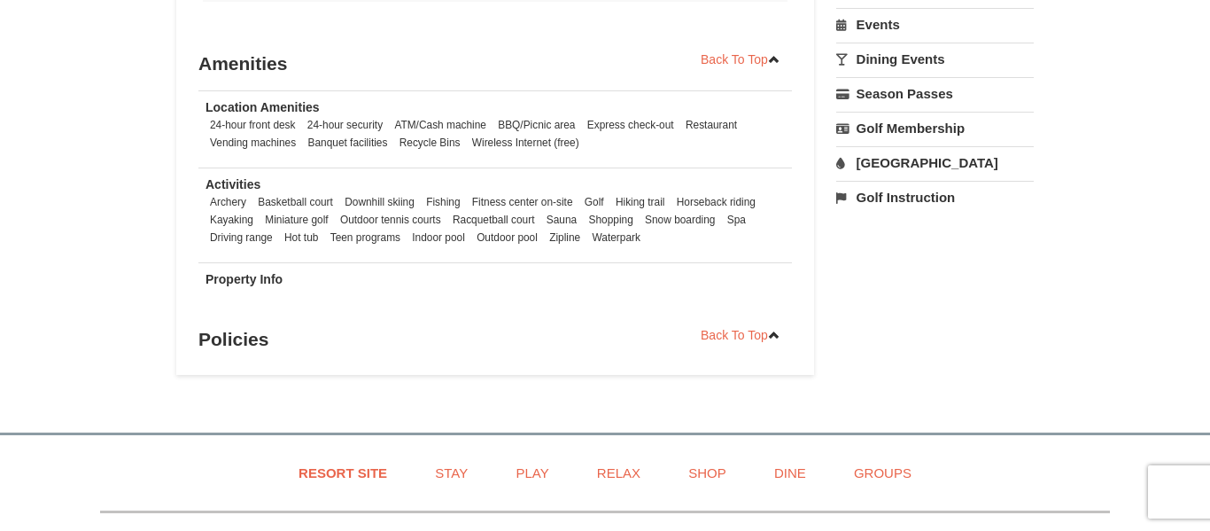
scroll to position [1186, 0]
